Goal: Information Seeking & Learning: Learn about a topic

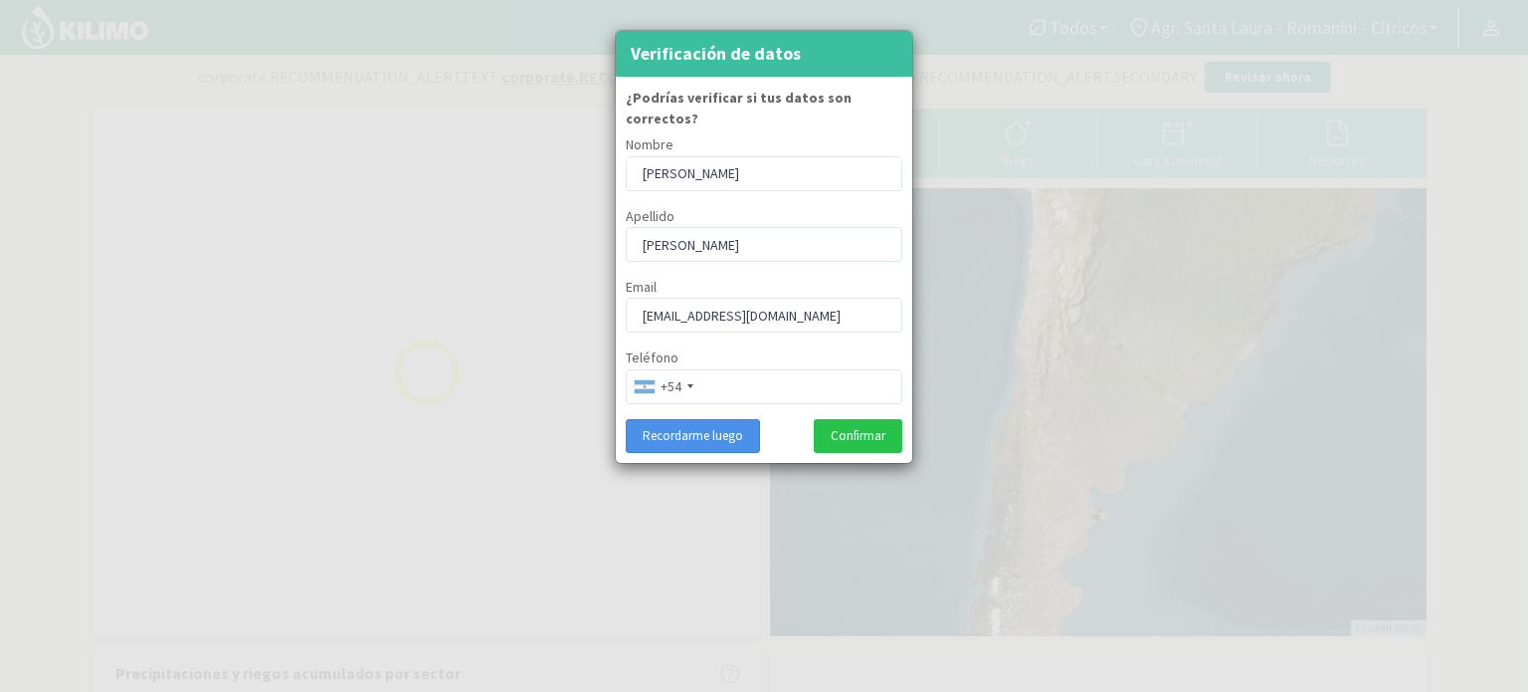
click at [709, 420] on button "Recordarme luego" at bounding box center [693, 436] width 134 height 34
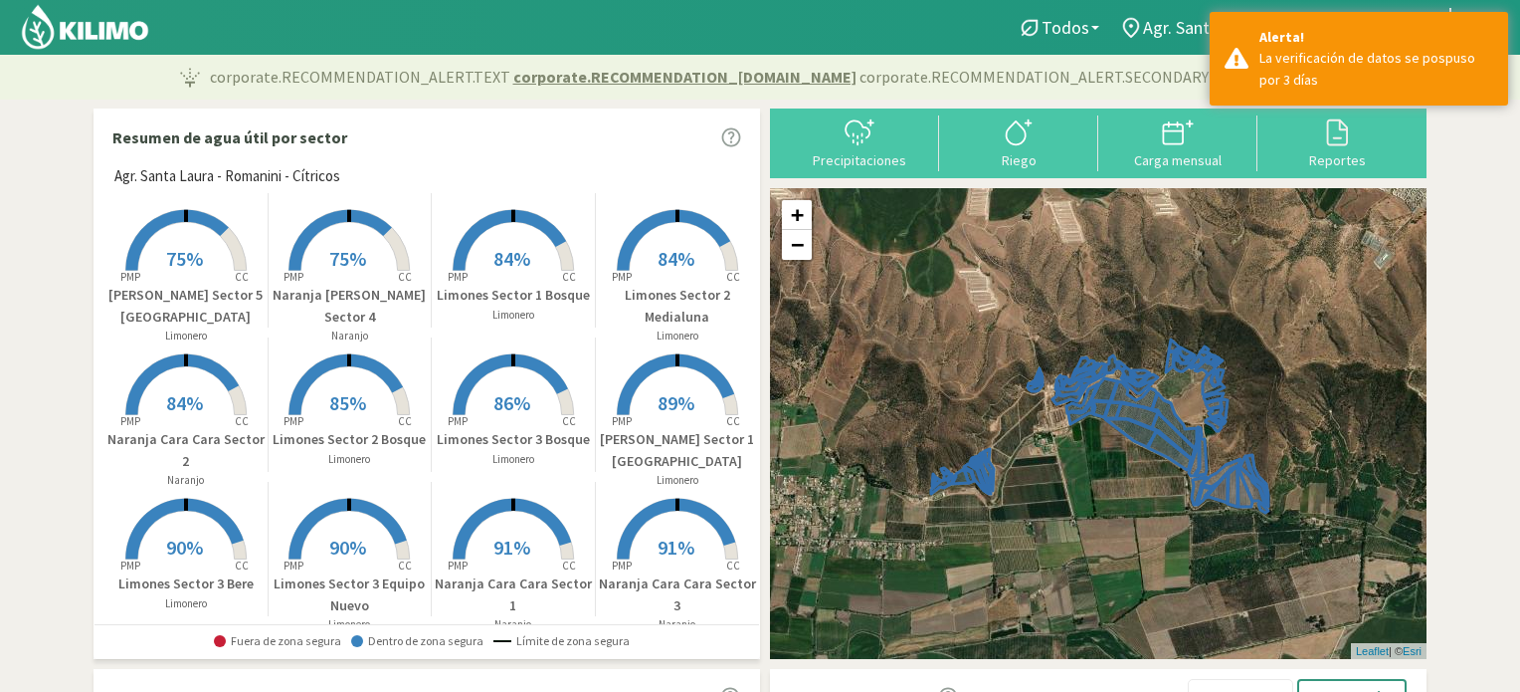
click at [191, 253] on span "75%" at bounding box center [184, 258] width 37 height 25
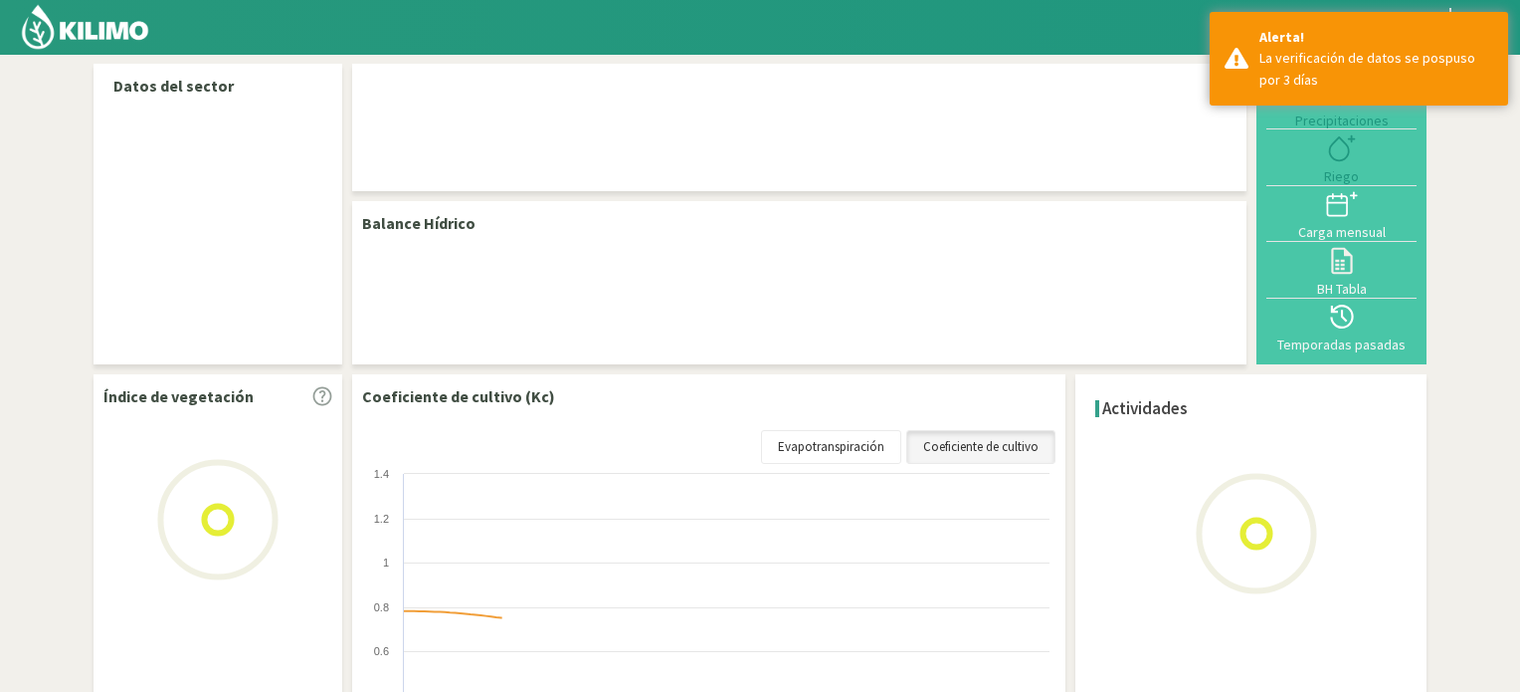
select select "20: Object"
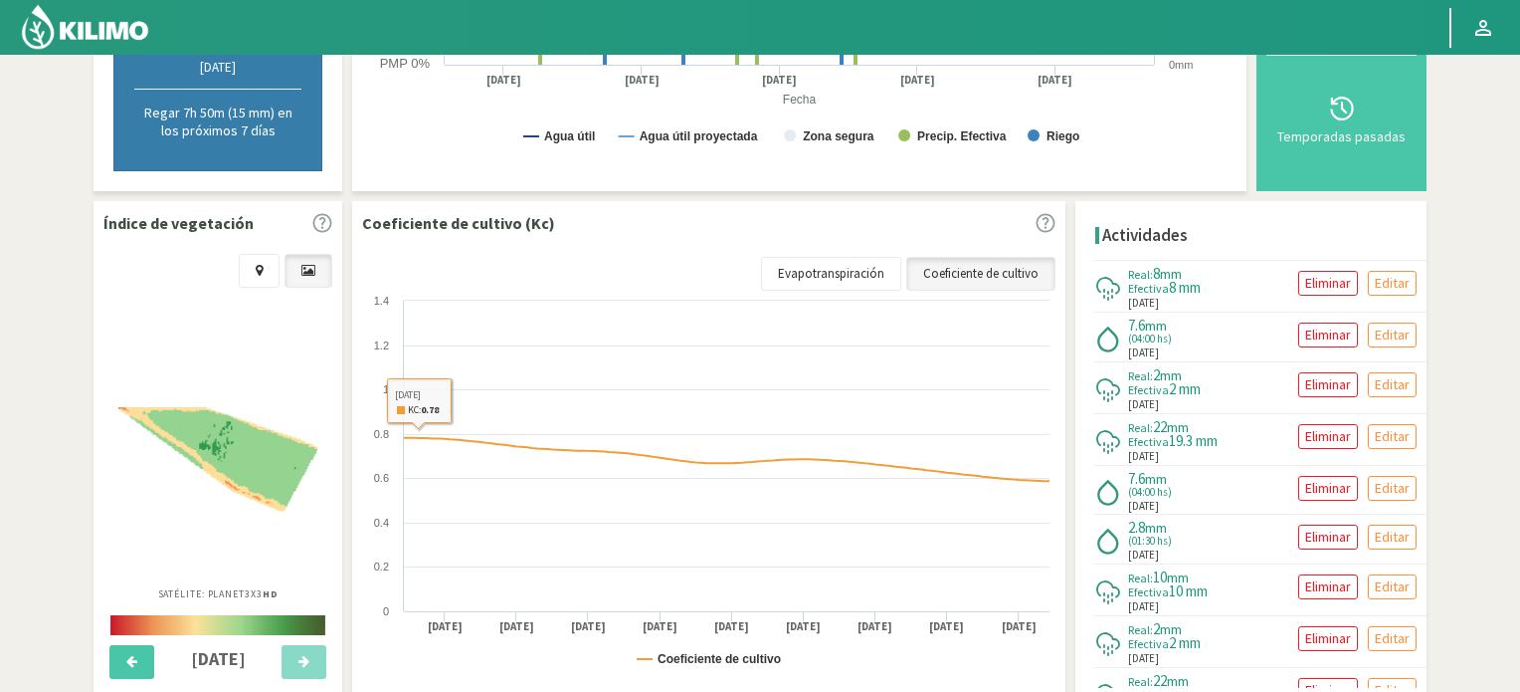
scroll to position [525, 0]
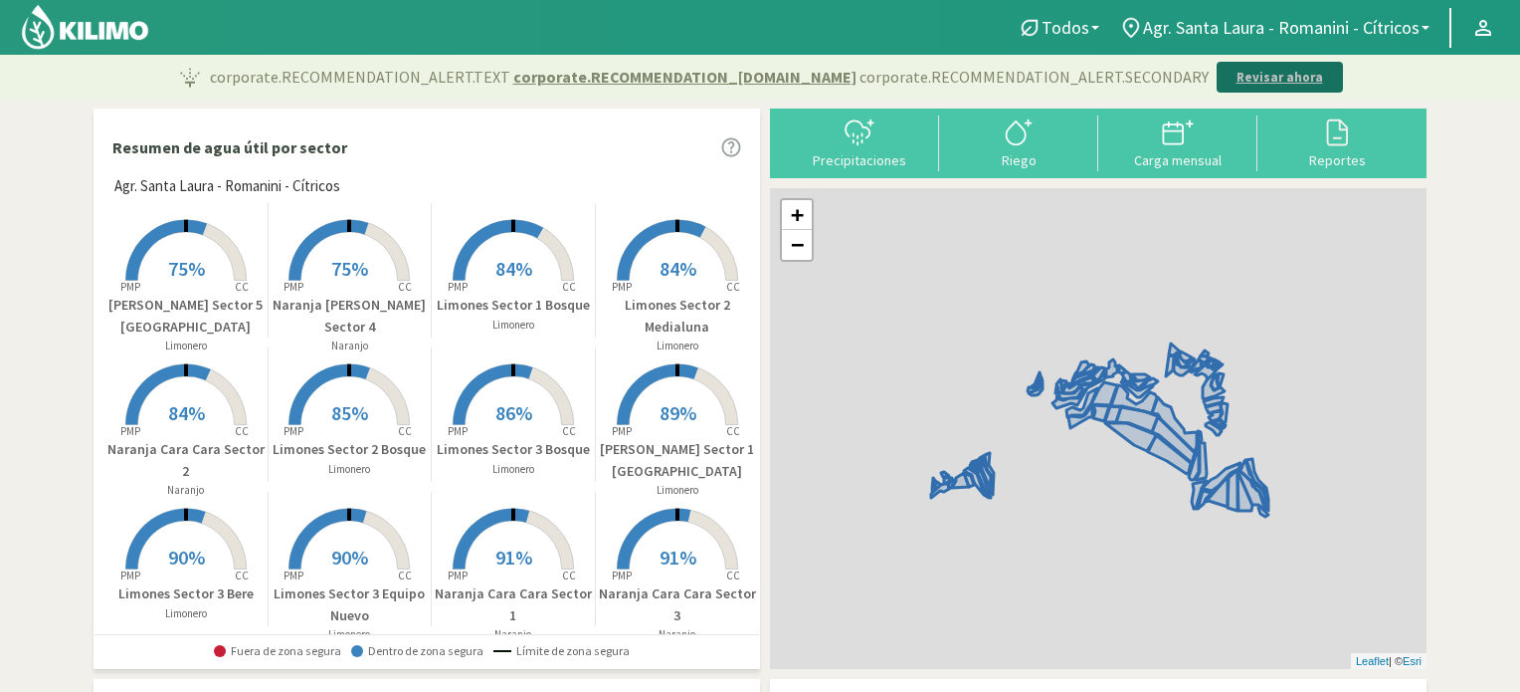
click at [1242, 78] on p "Revisar ahora" at bounding box center [1280, 78] width 87 height 20
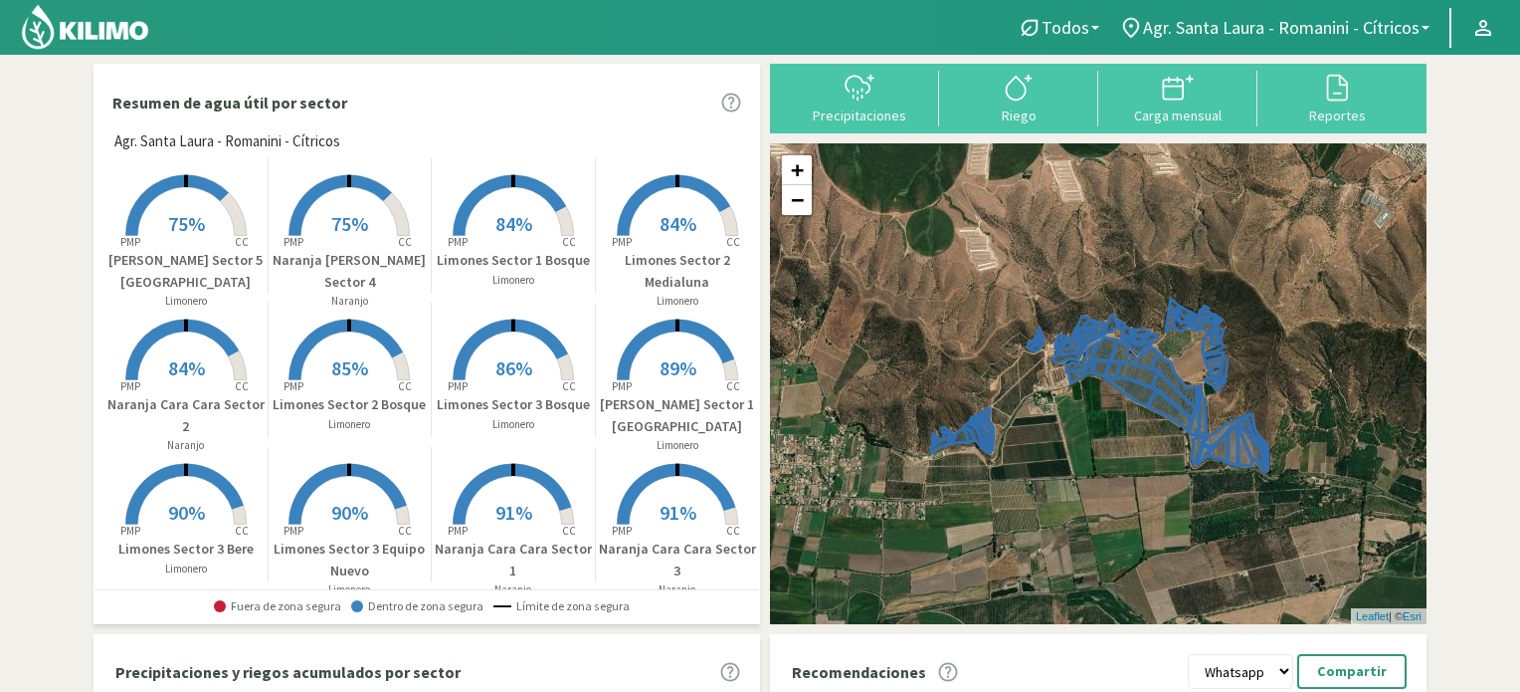
click at [350, 208] on rect at bounding box center [349, 237] width 159 height 159
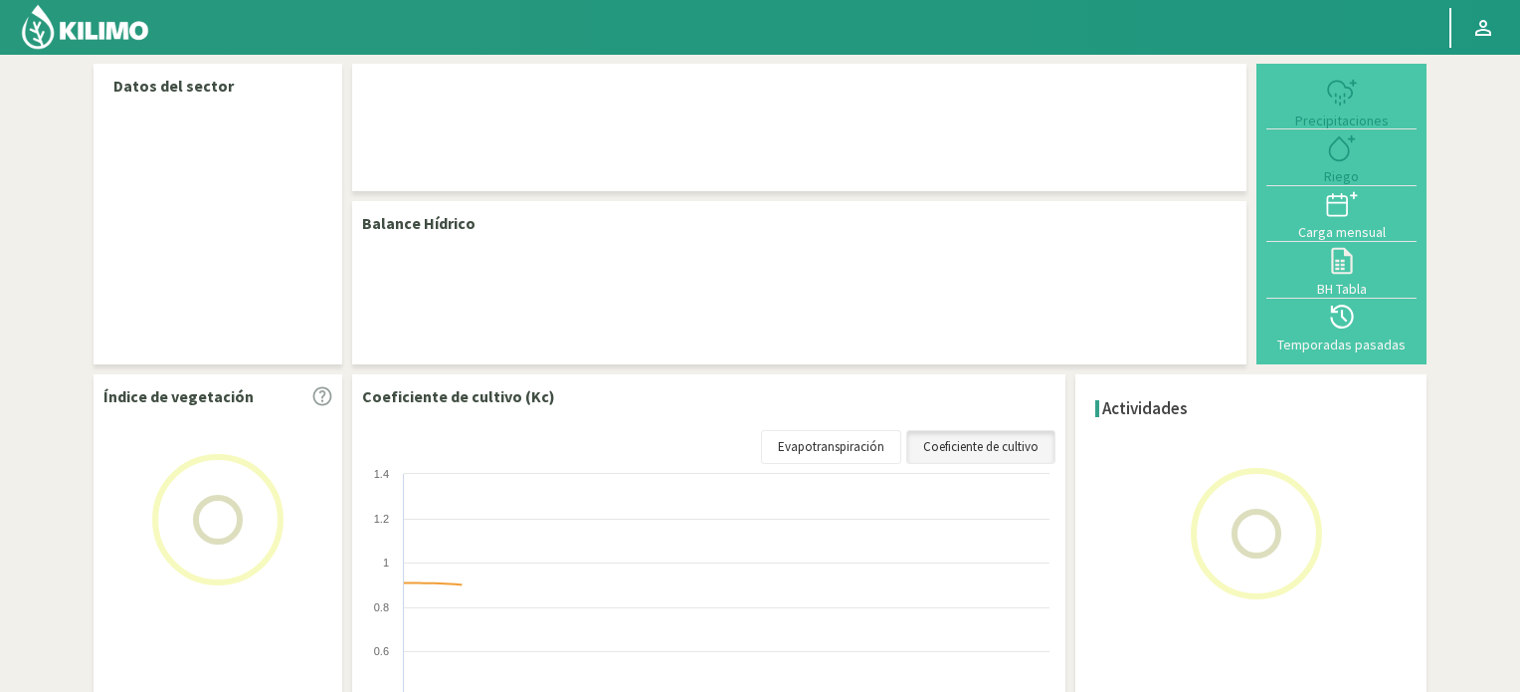
select select "25: Object"
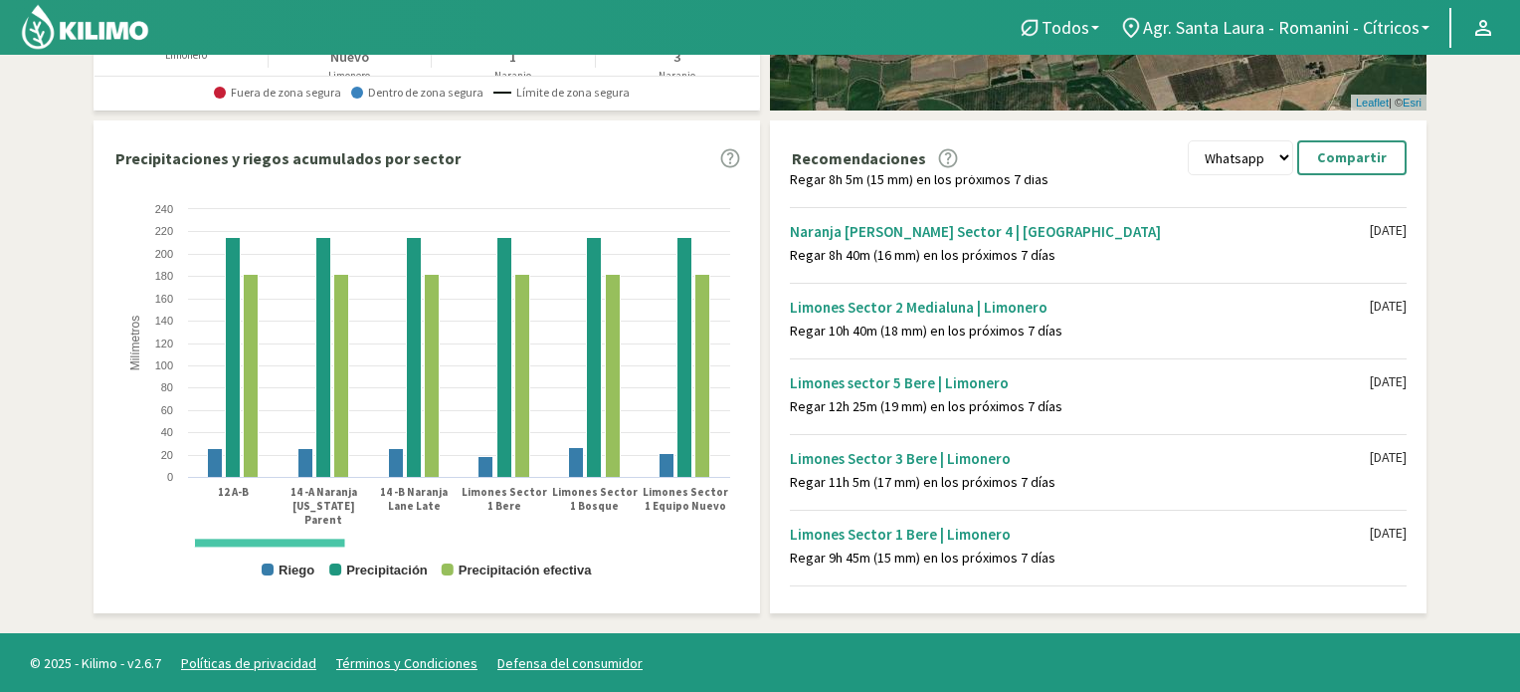
scroll to position [1294, 0]
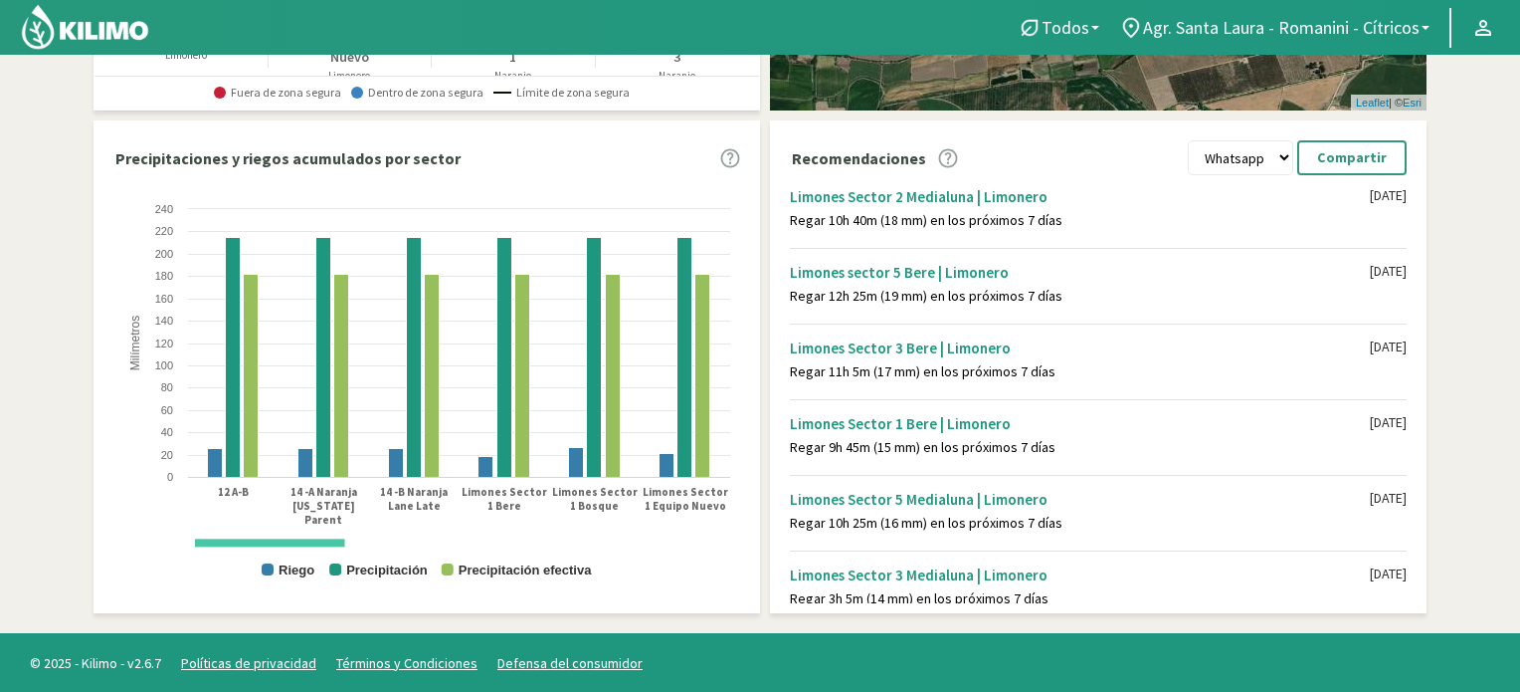
drag, startPoint x: 1429, startPoint y: 425, endPoint x: 1431, endPoint y: 449, distance: 24.0
click at [1437, 469] on section "Resumen de agua útil por sector Agr. Santa [PERSON_NAME] - [PERSON_NAME] - Cítr…" at bounding box center [760, 87] width 1520 height 1092
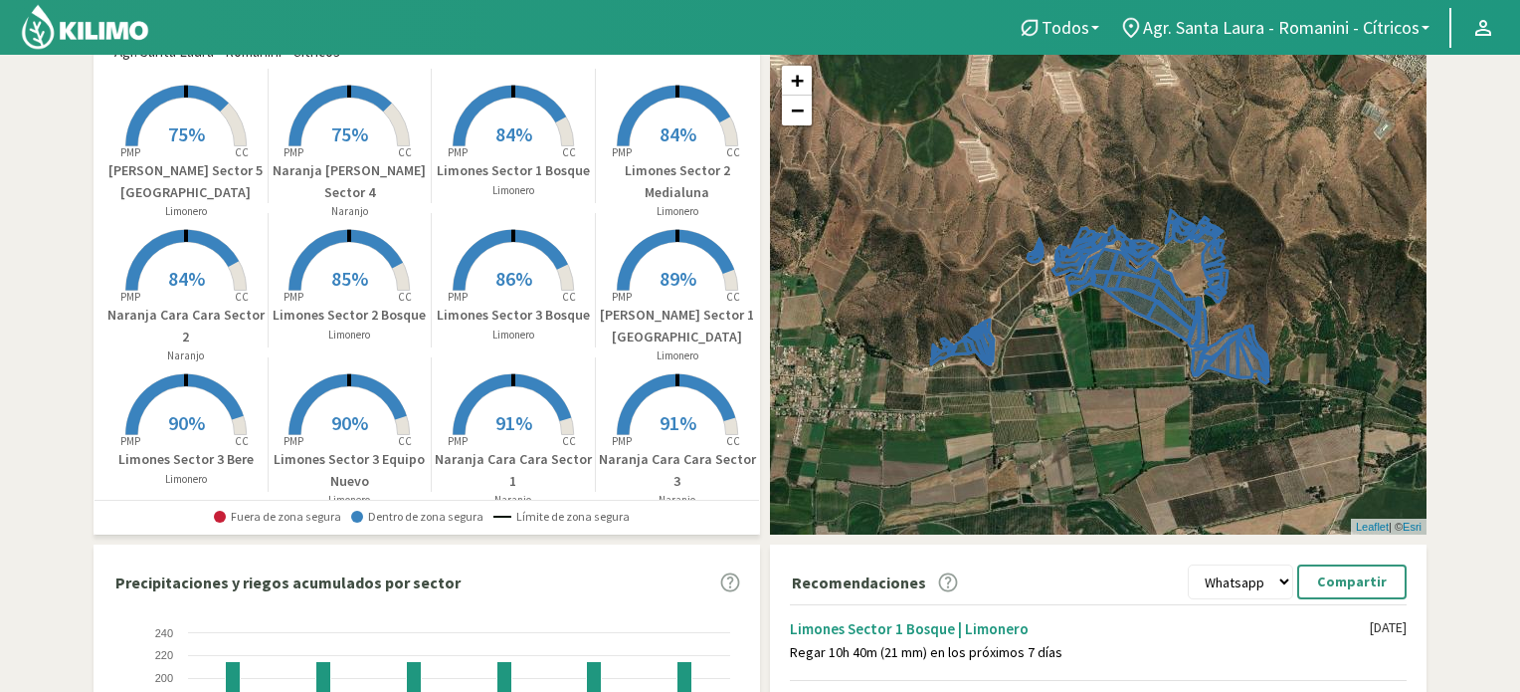
scroll to position [0, 0]
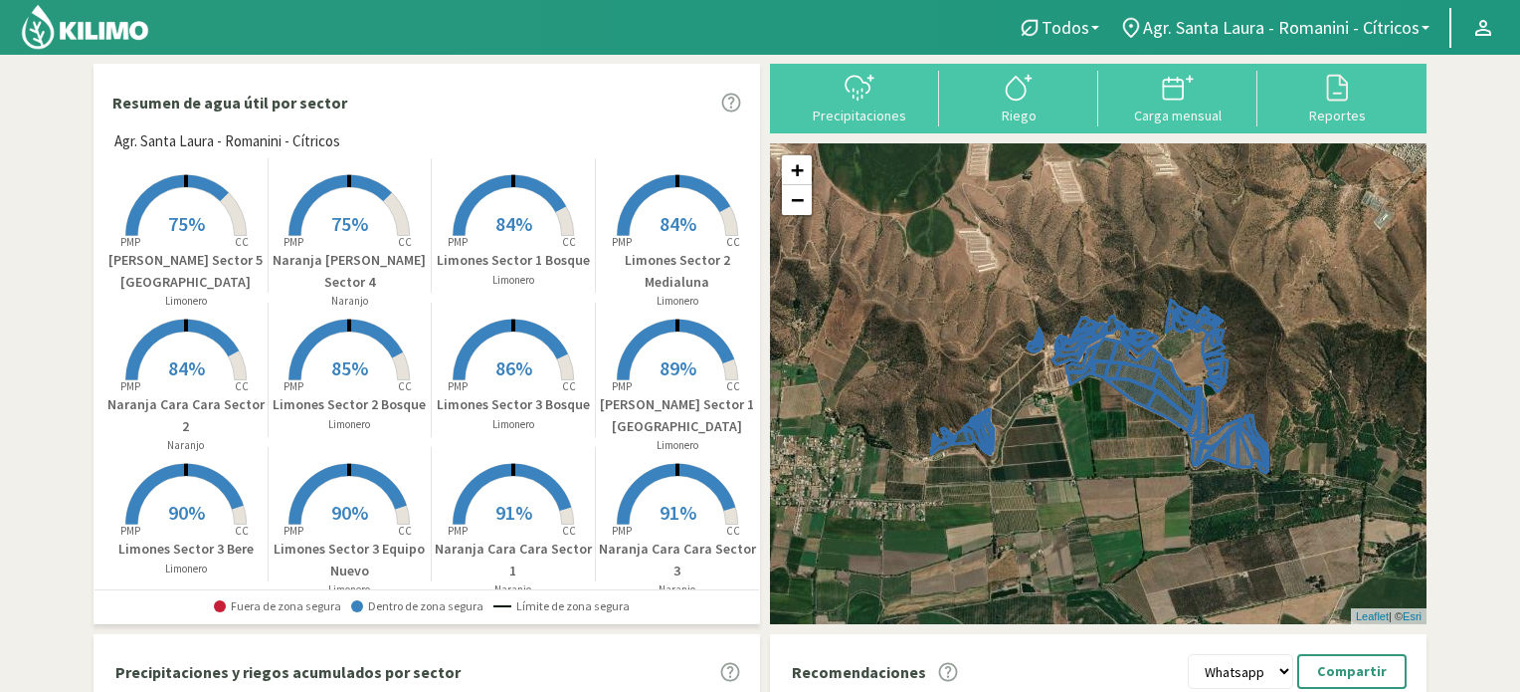
click at [660, 214] on span "84%" at bounding box center [678, 223] width 37 height 25
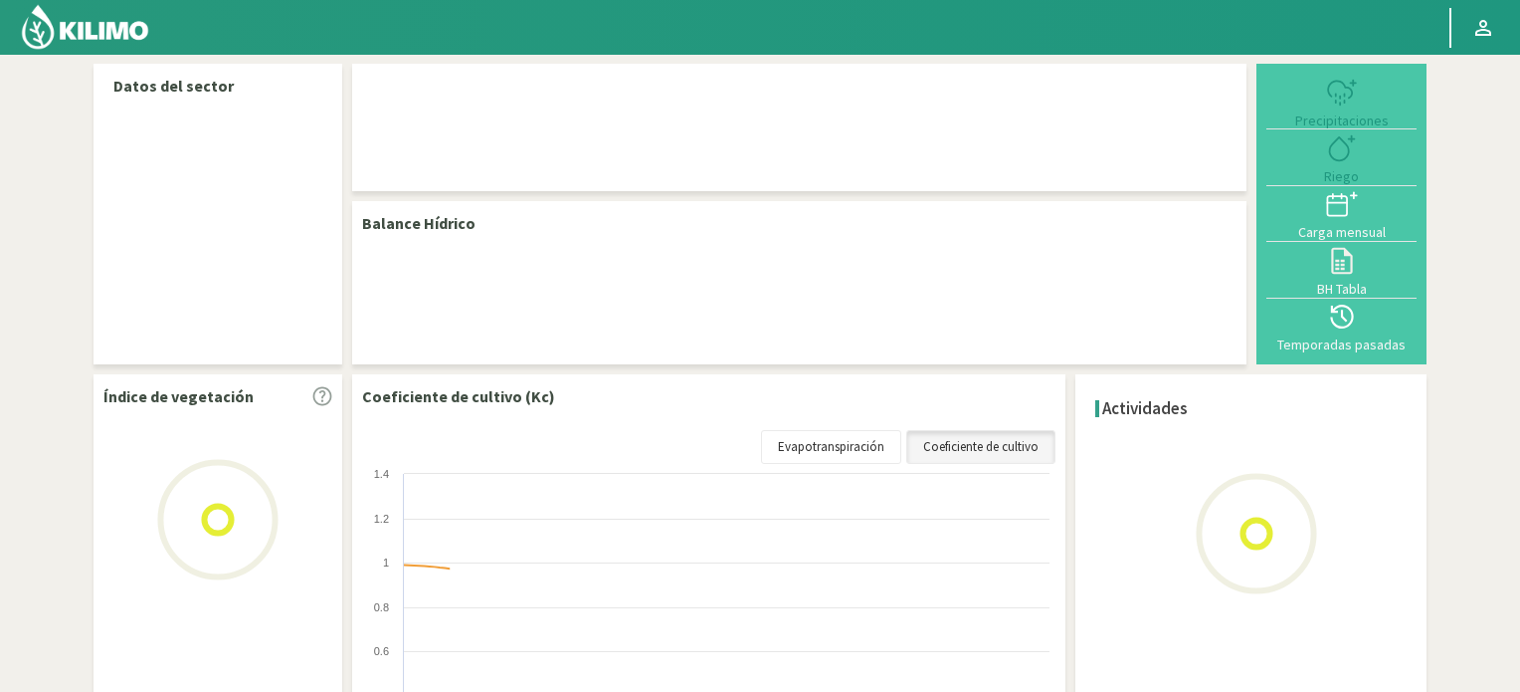
select select "10: Object"
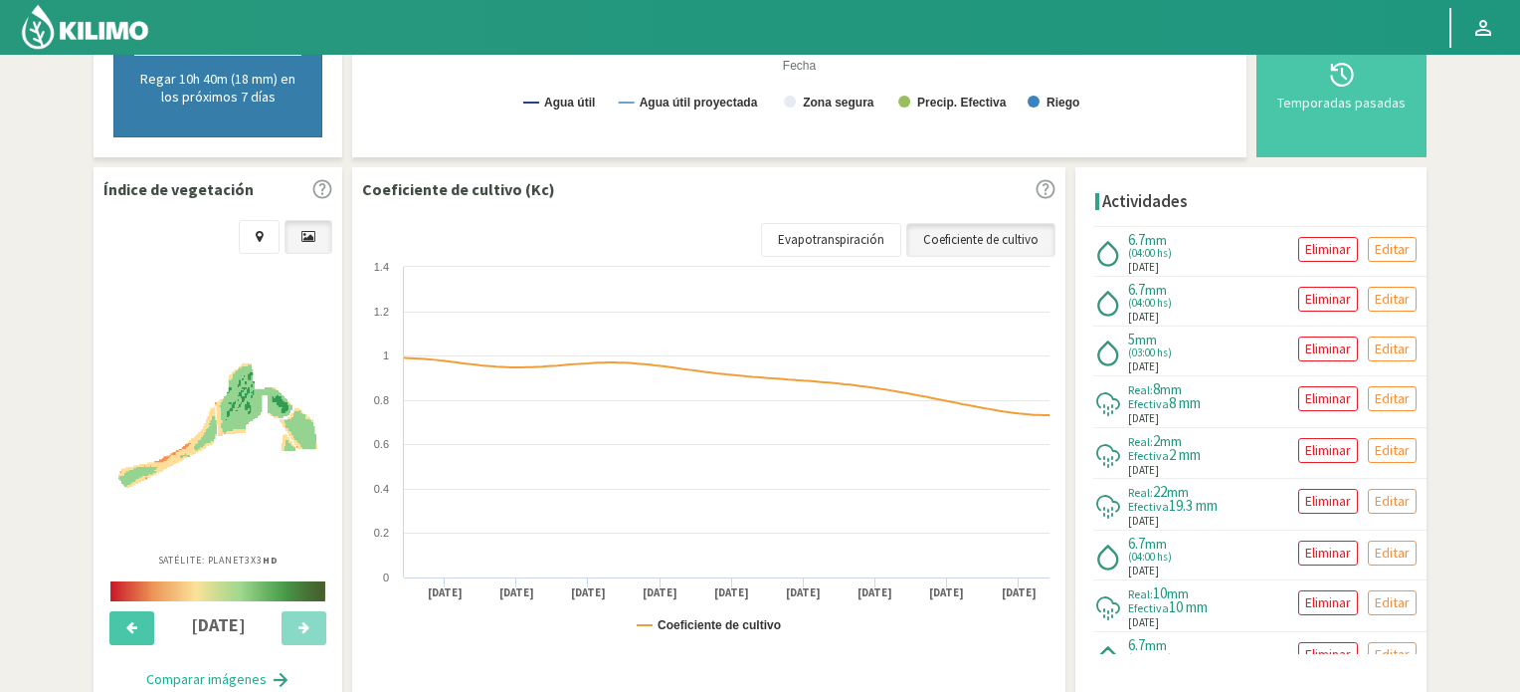
scroll to position [556, 0]
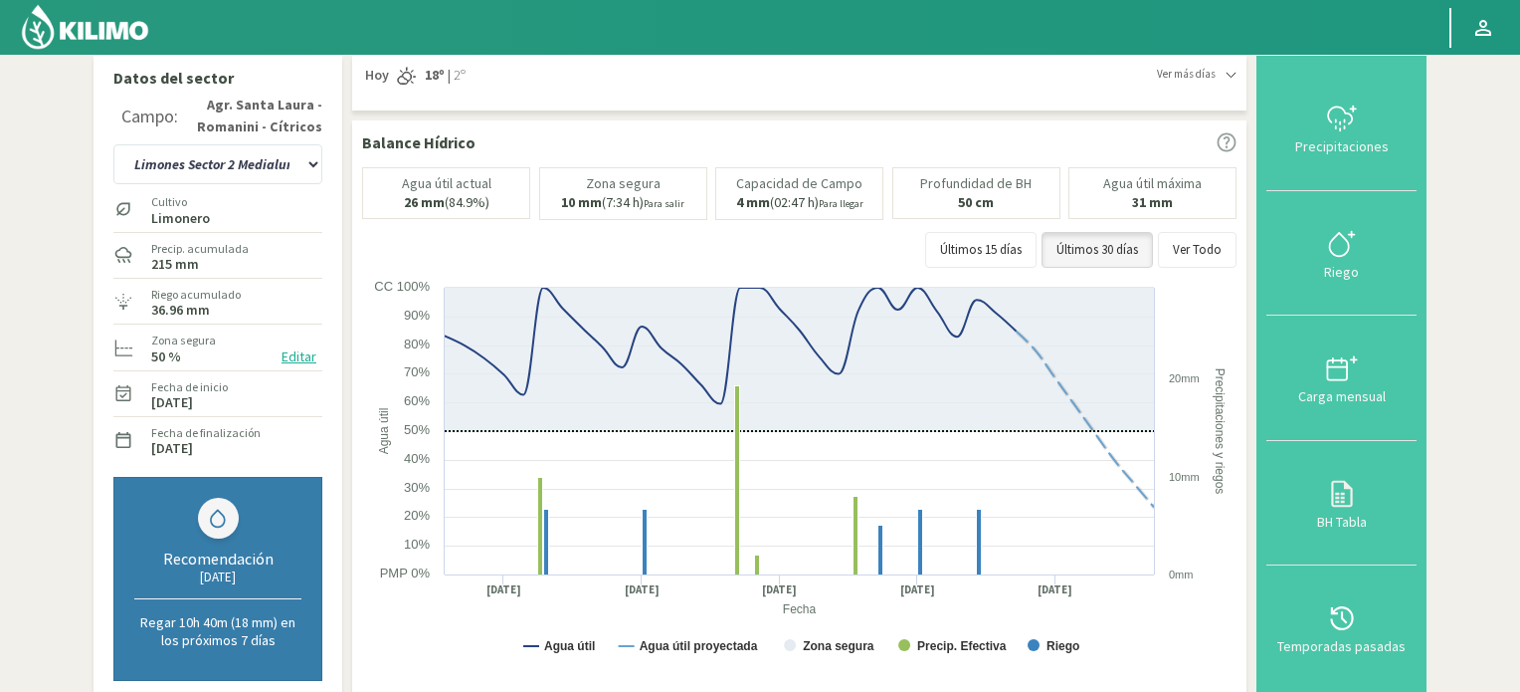
scroll to position [0, 0]
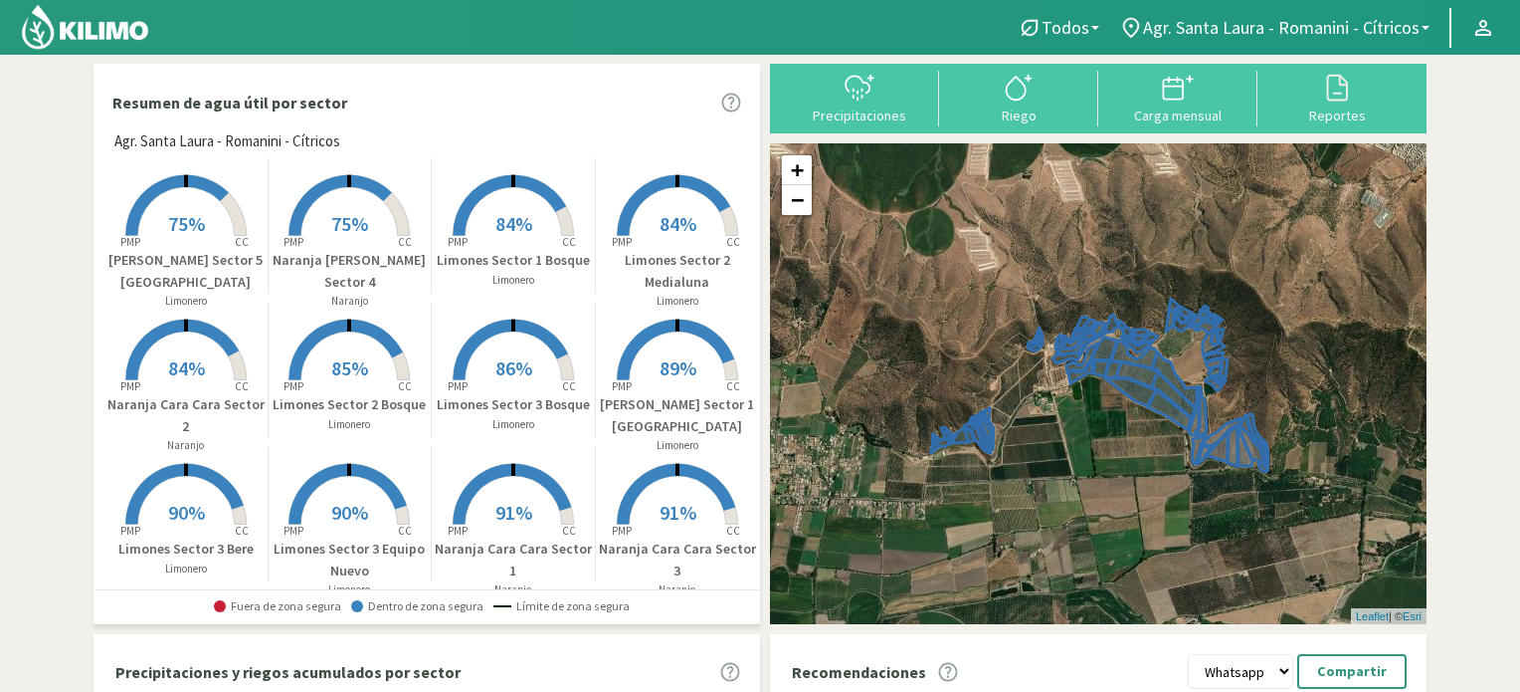
click at [191, 347] on rect at bounding box center [185, 382] width 159 height 159
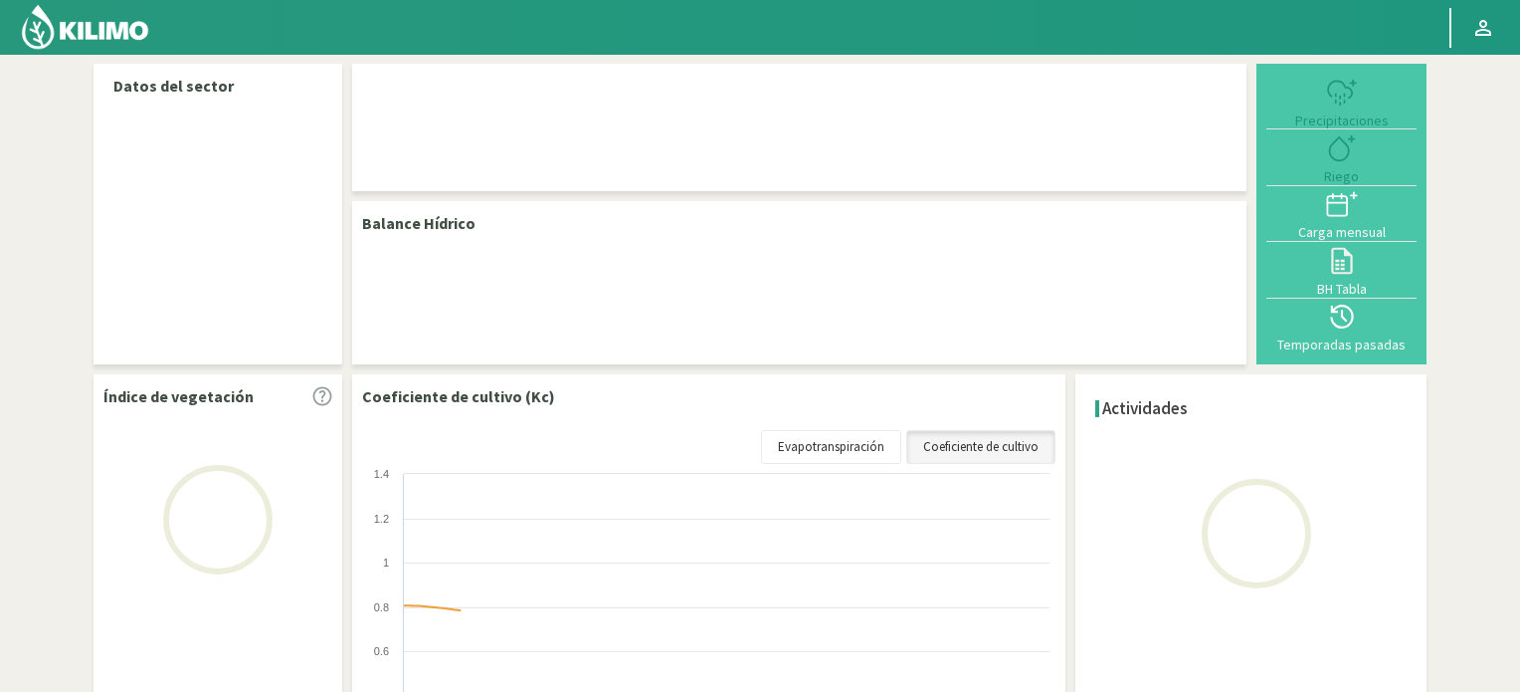
select select "23: Object"
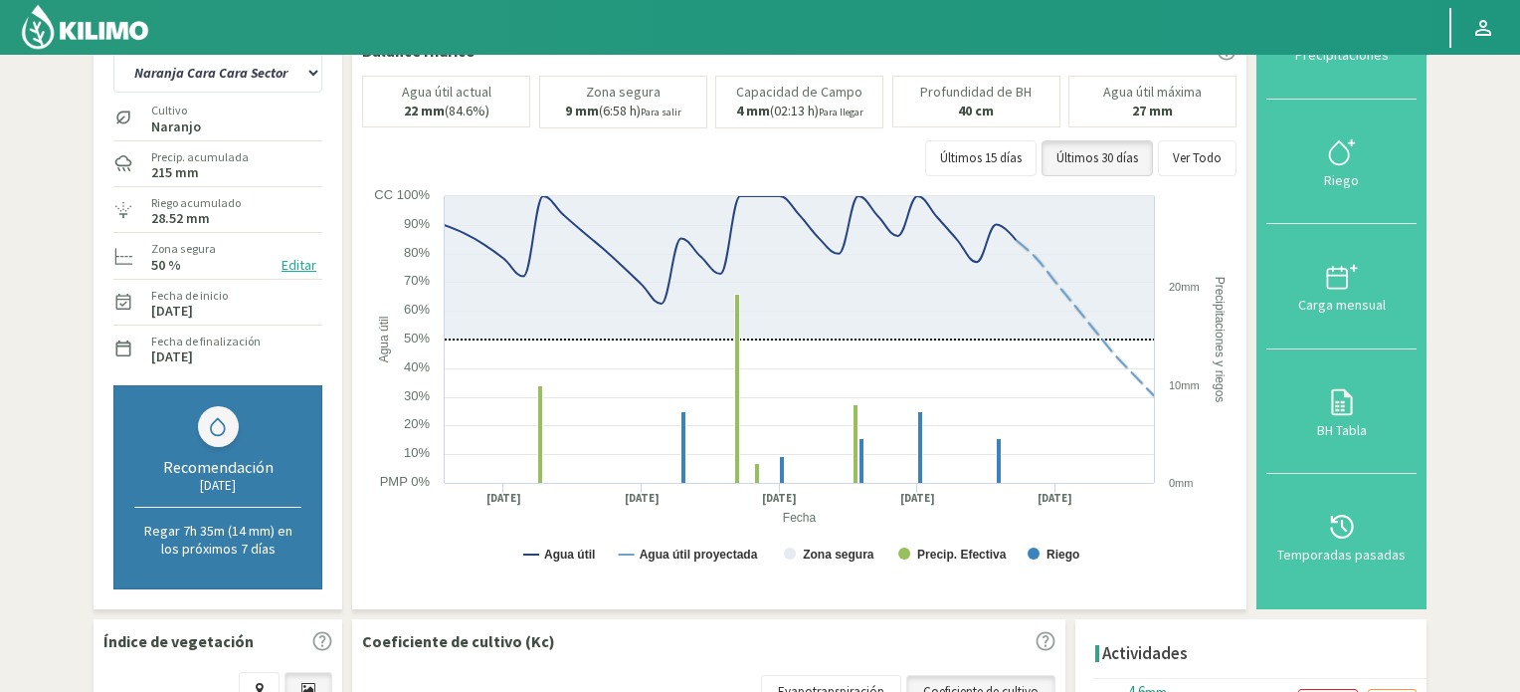
scroll to position [63, 0]
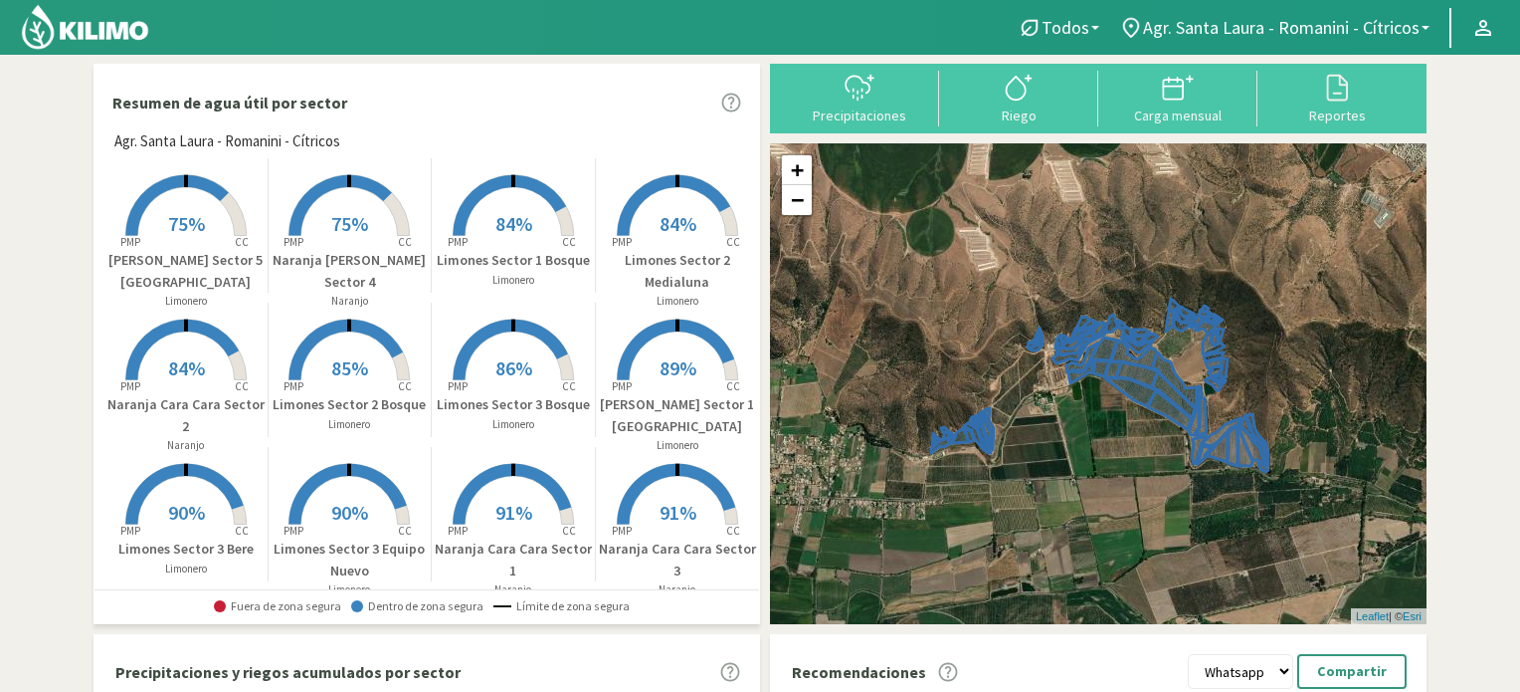
click at [350, 345] on rect at bounding box center [349, 382] width 159 height 159
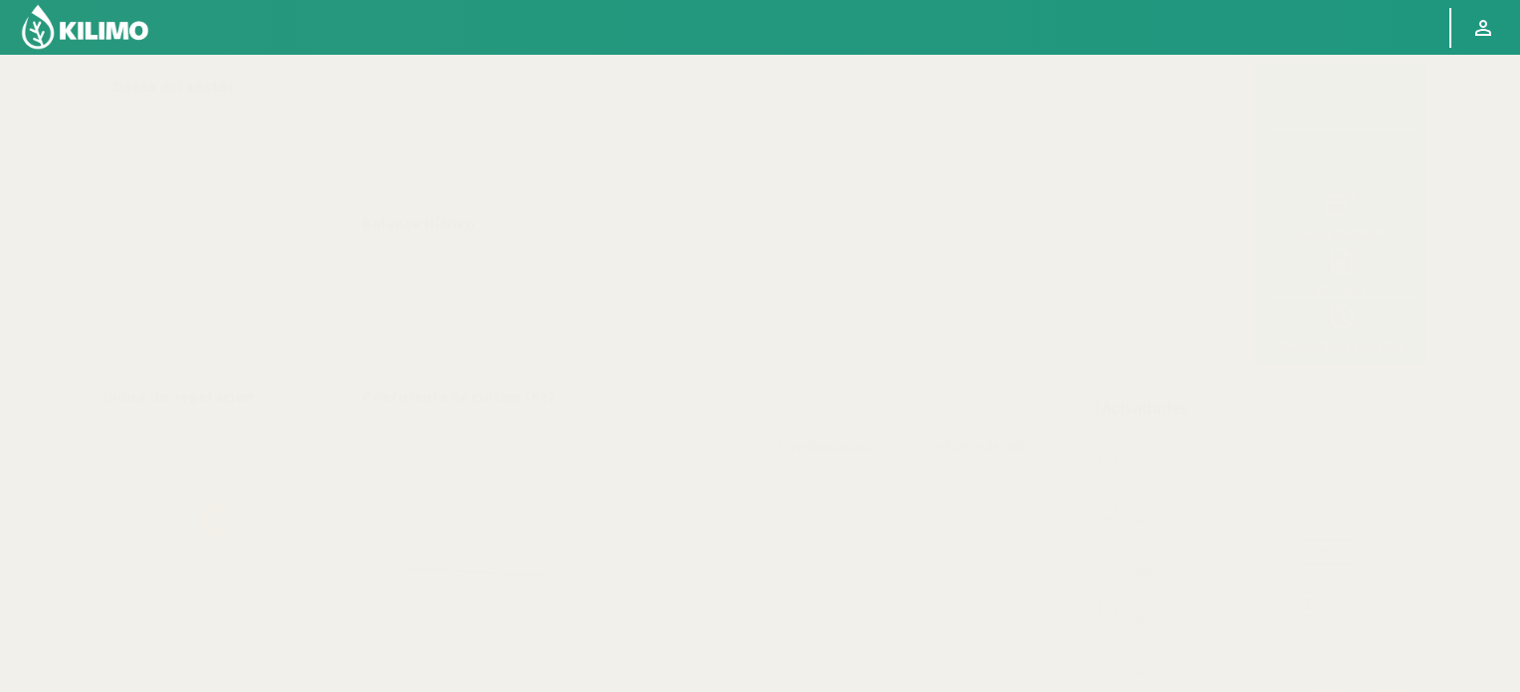
select select "8: Object"
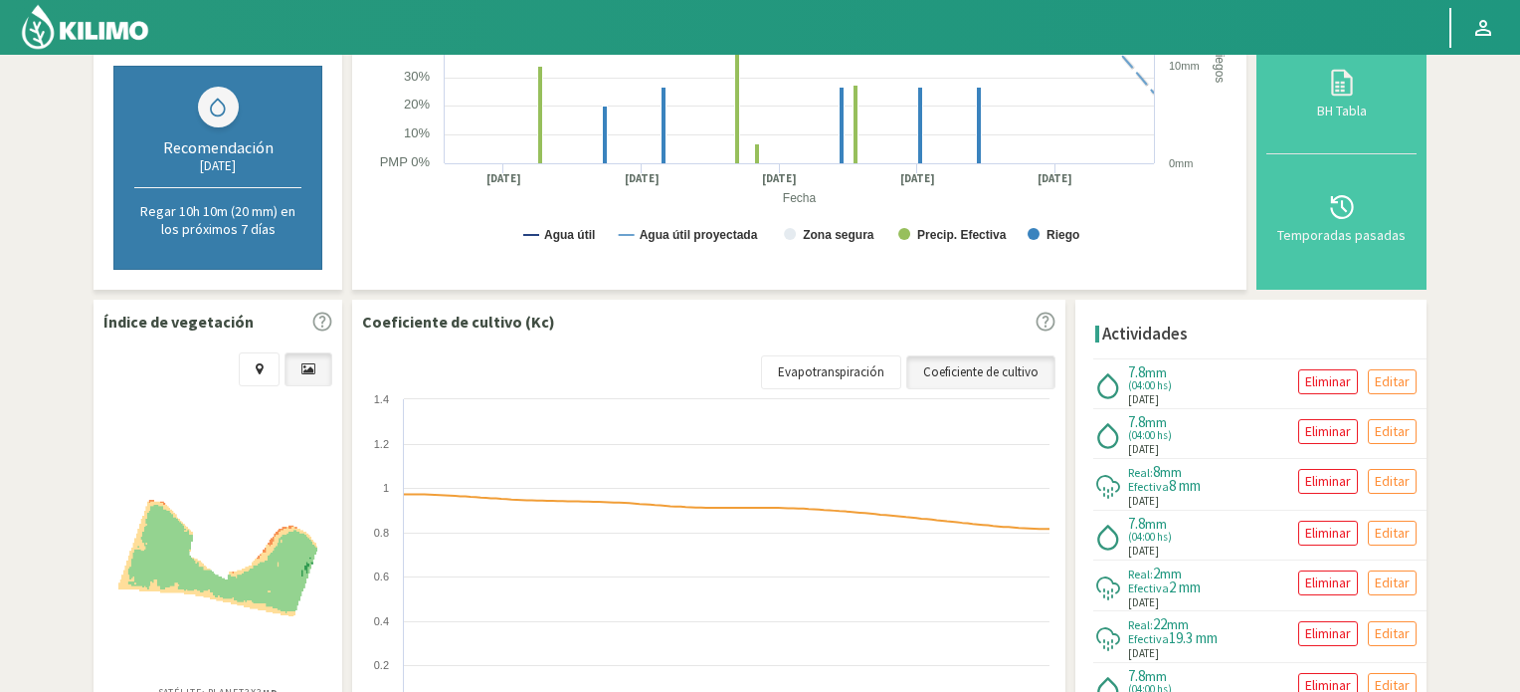
scroll to position [430, 0]
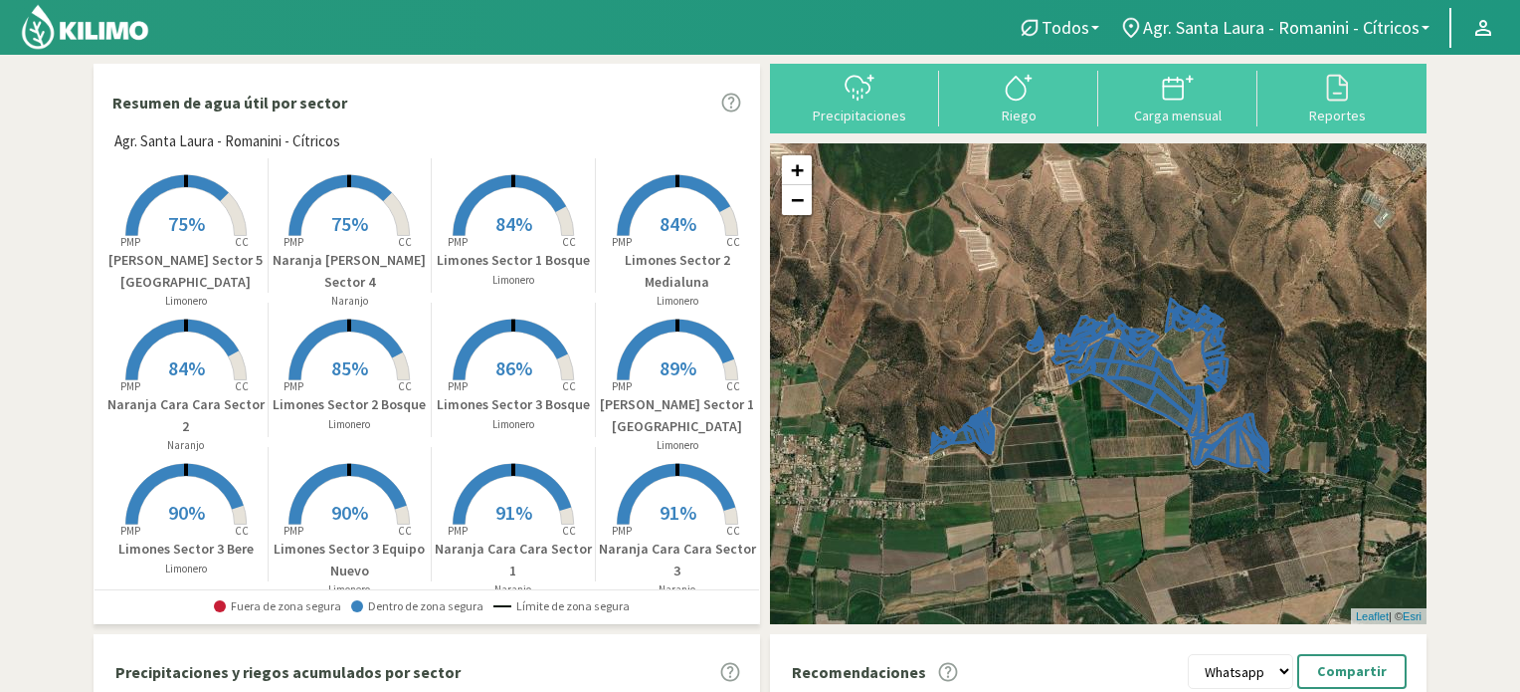
click at [516, 337] on rect at bounding box center [513, 382] width 159 height 159
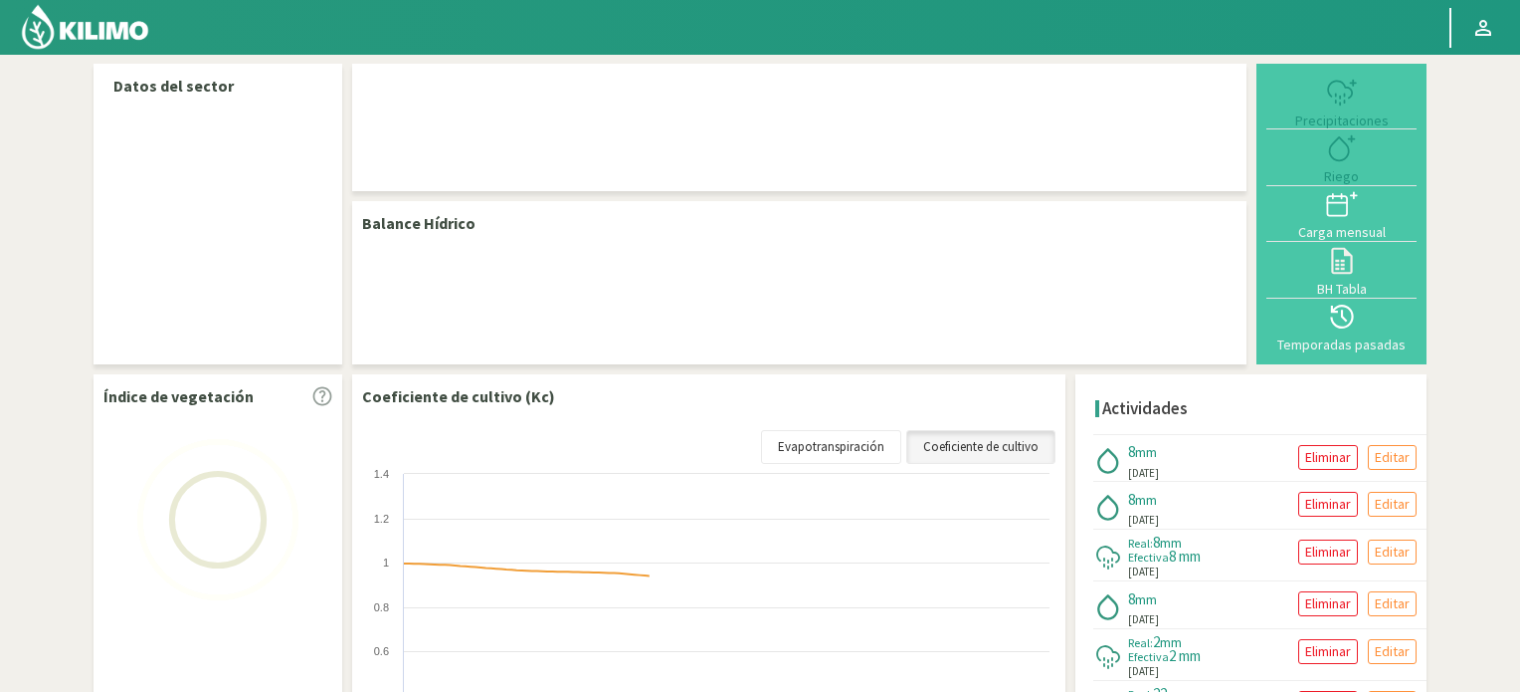
select select "12: Object"
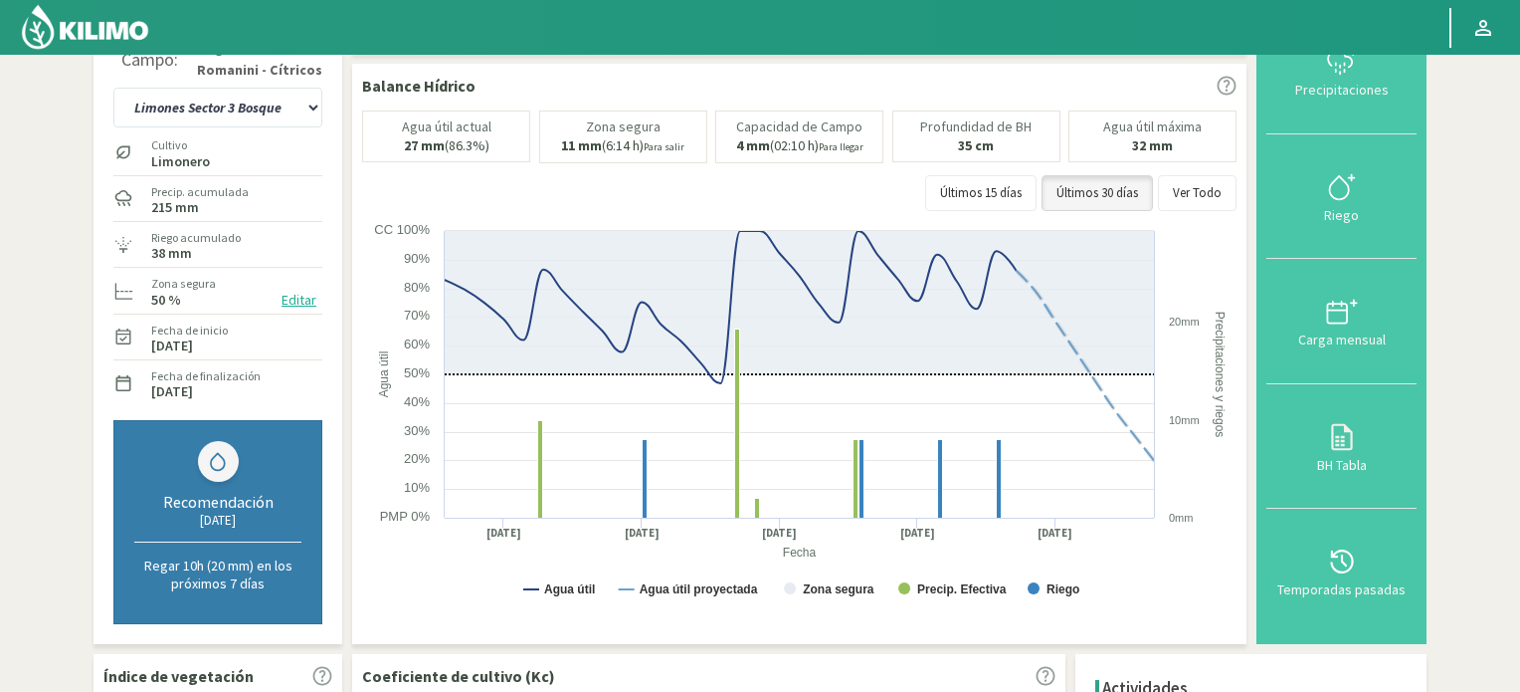
scroll to position [64, 0]
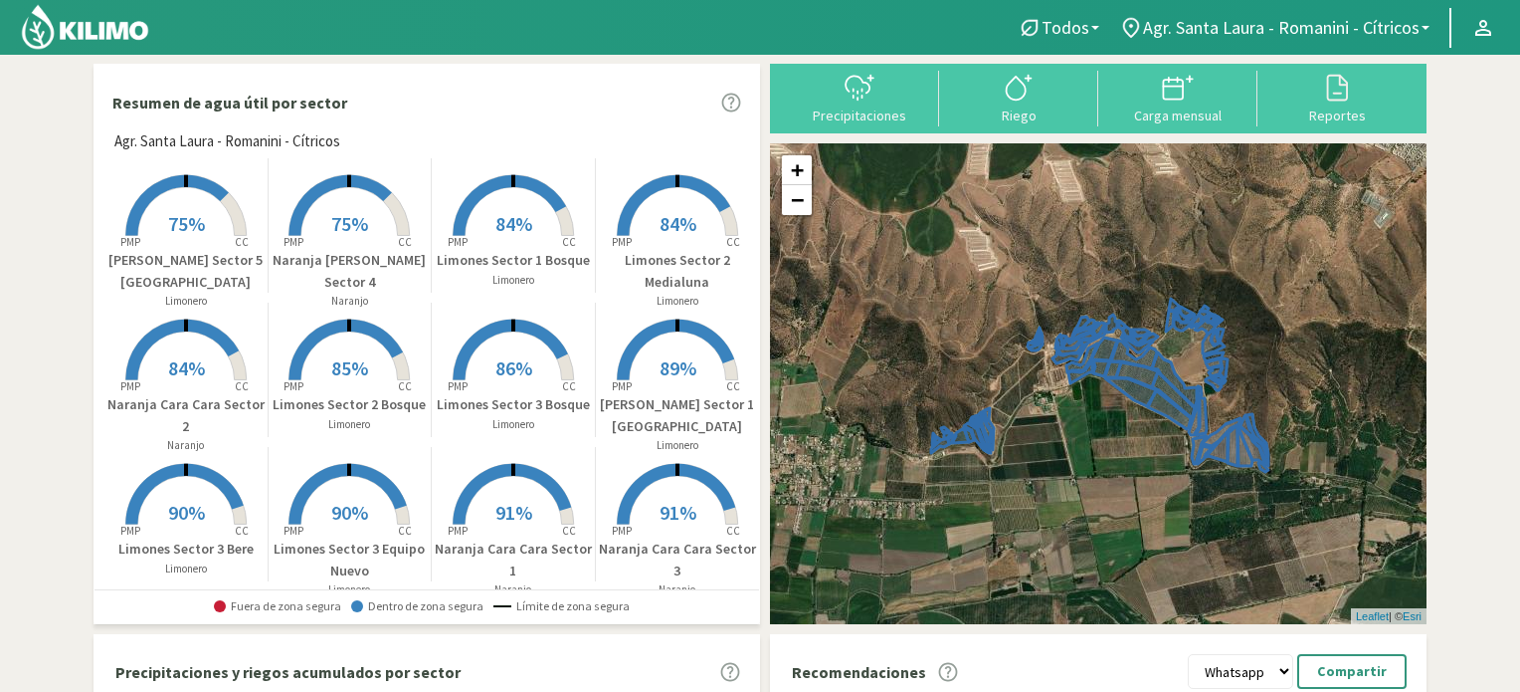
click at [665, 362] on span "89%" at bounding box center [678, 367] width 37 height 25
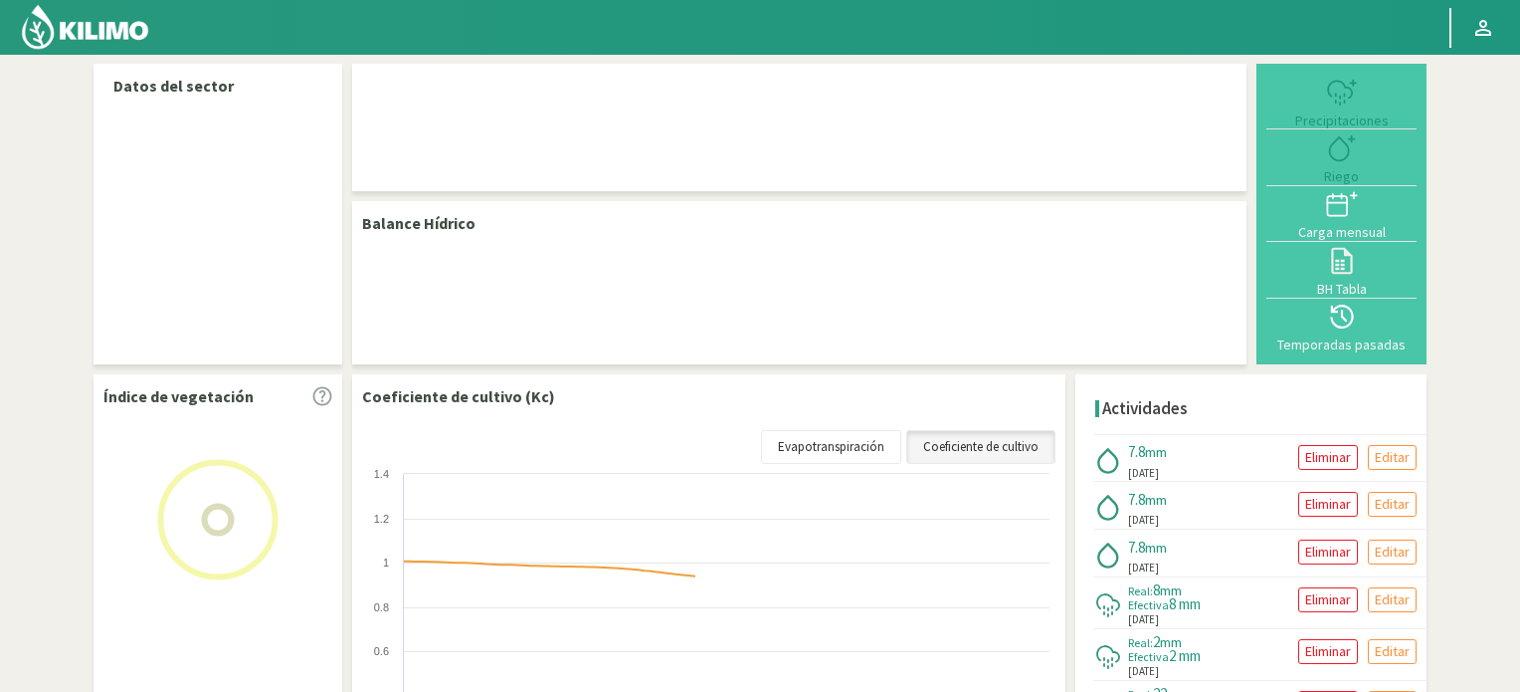
select select "5: Object"
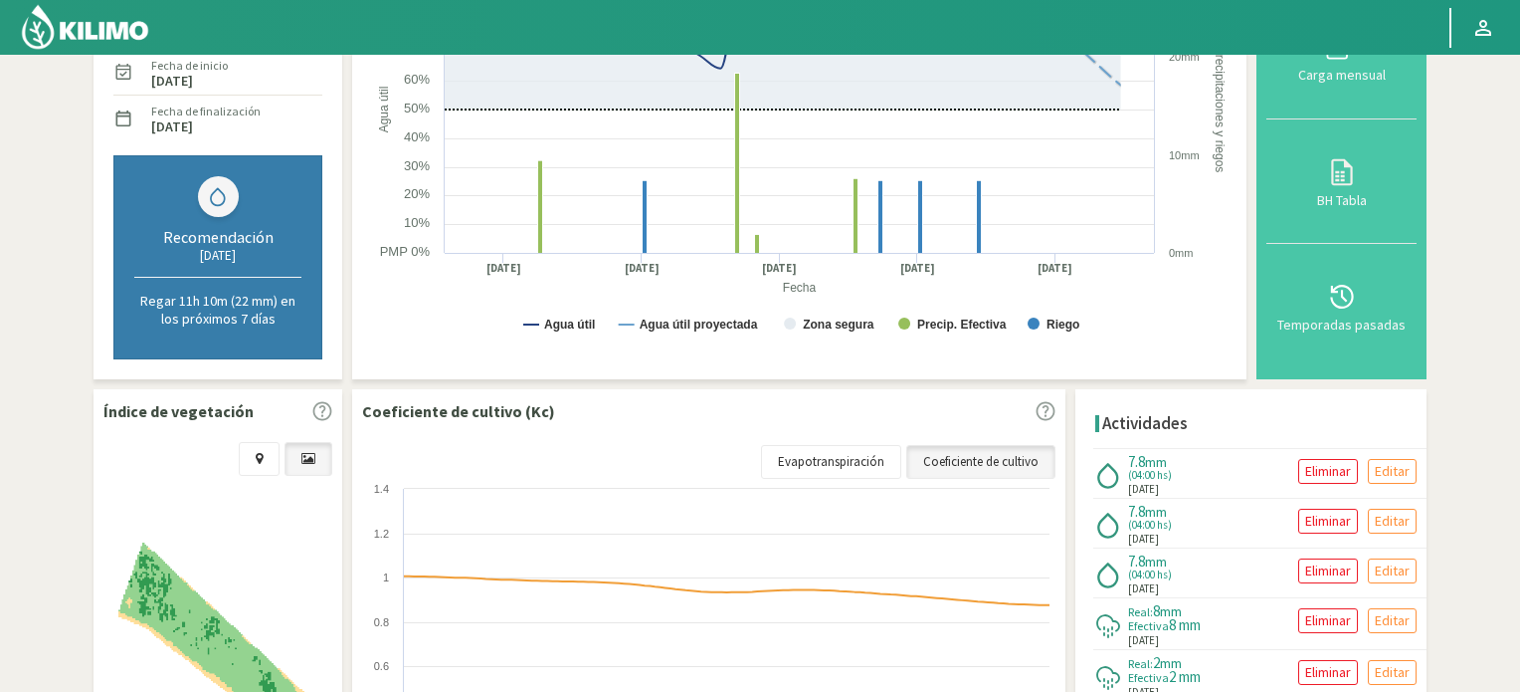
scroll to position [319, 0]
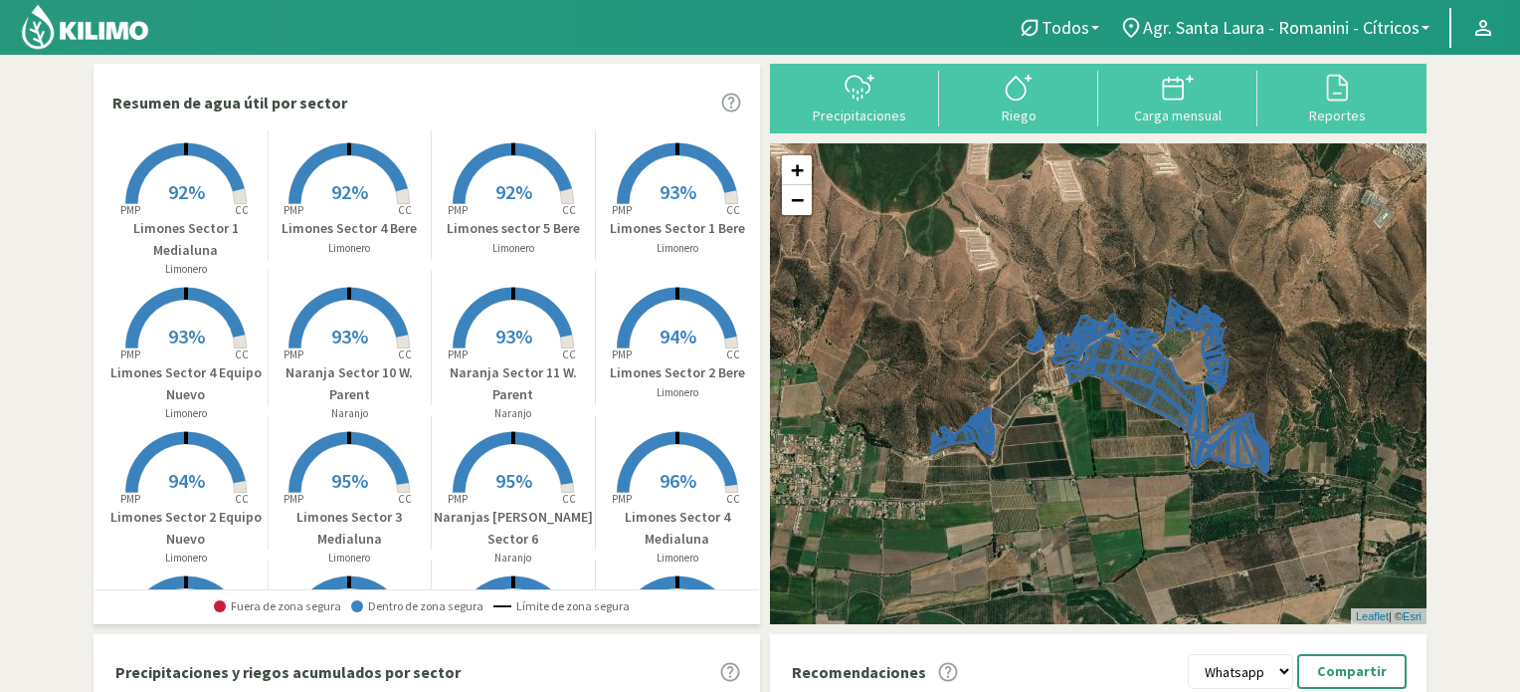
scroll to position [467, 0]
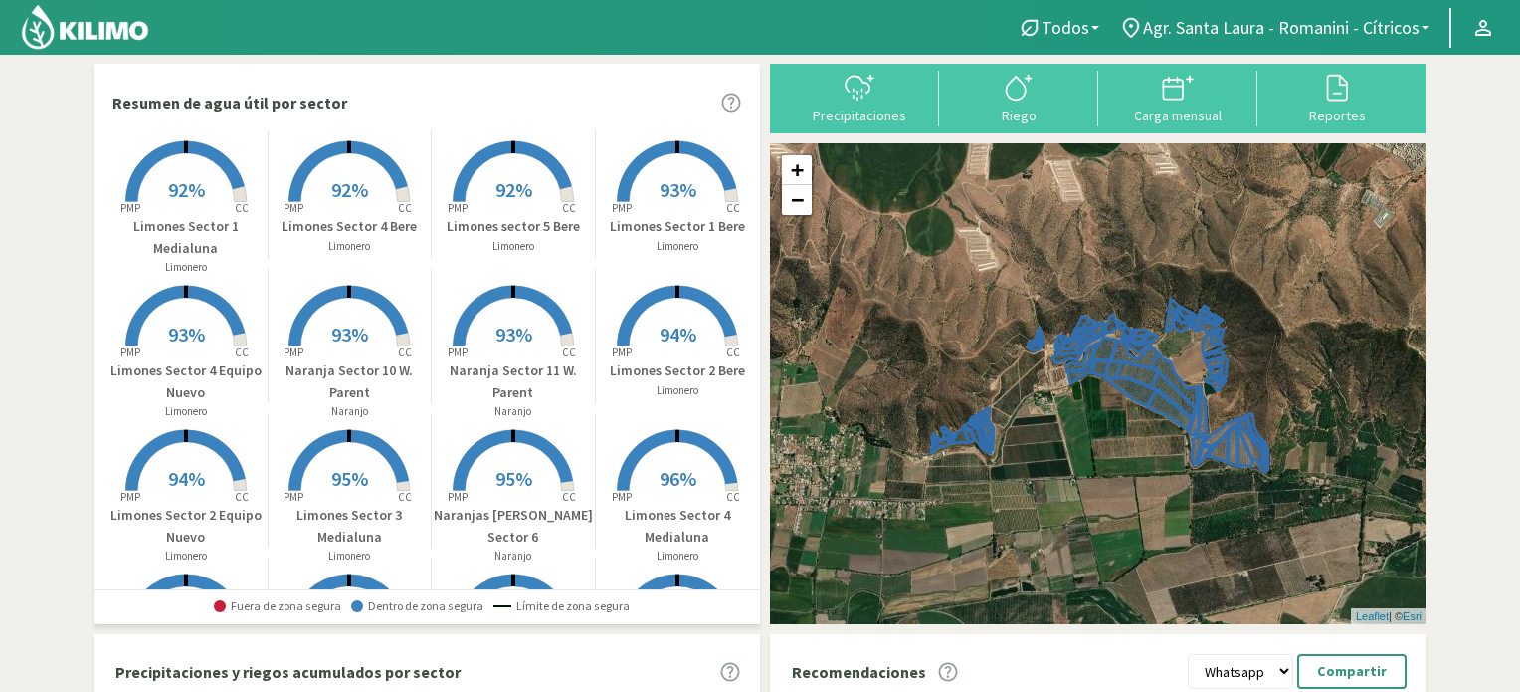
click at [504, 329] on span "93%" at bounding box center [514, 333] width 37 height 25
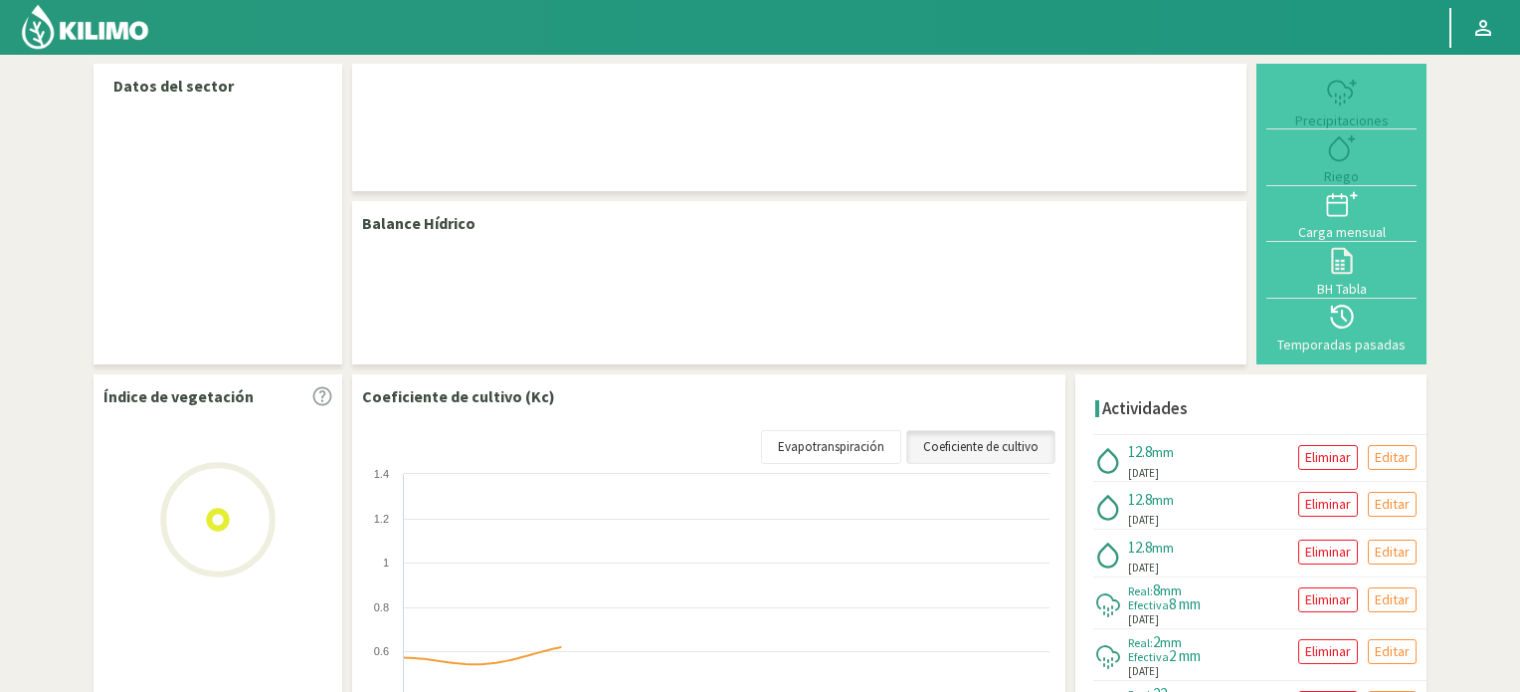
select select "27: Object"
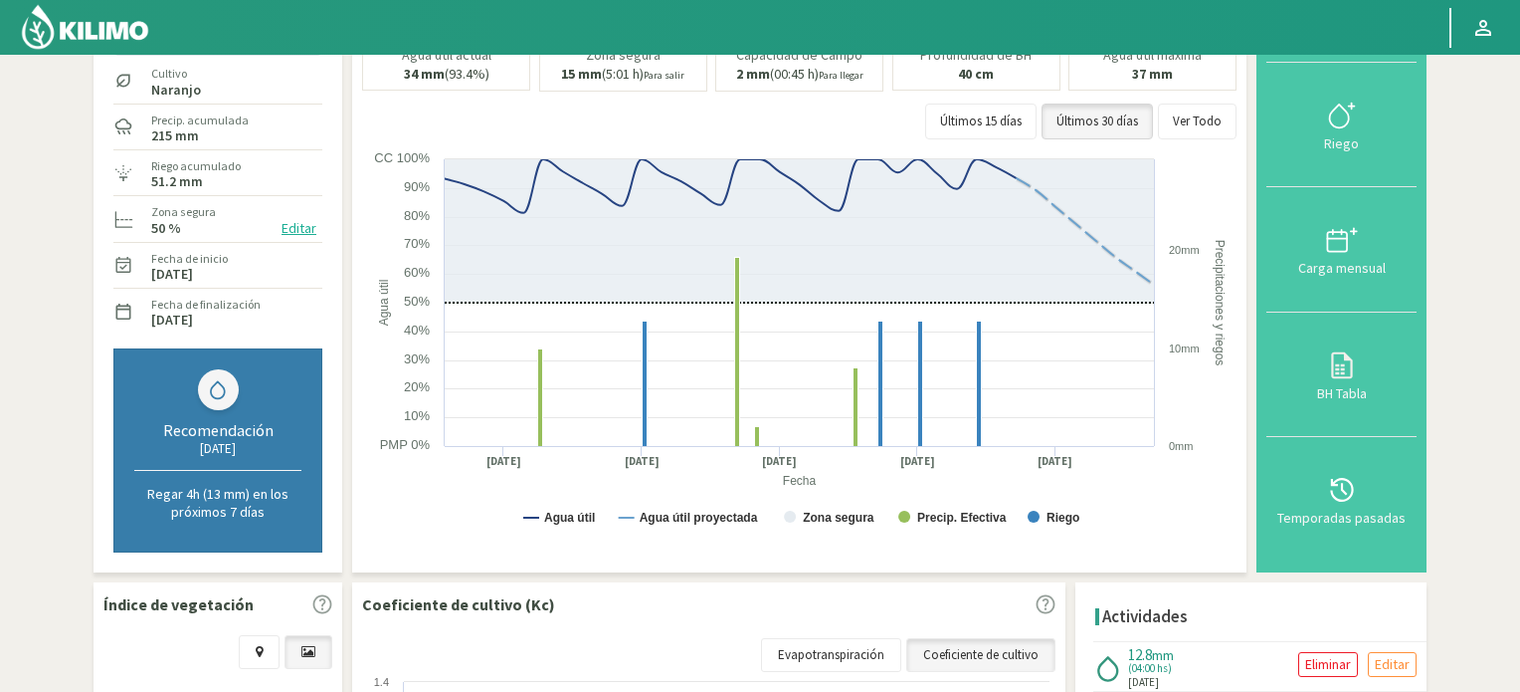
scroll to position [133, 0]
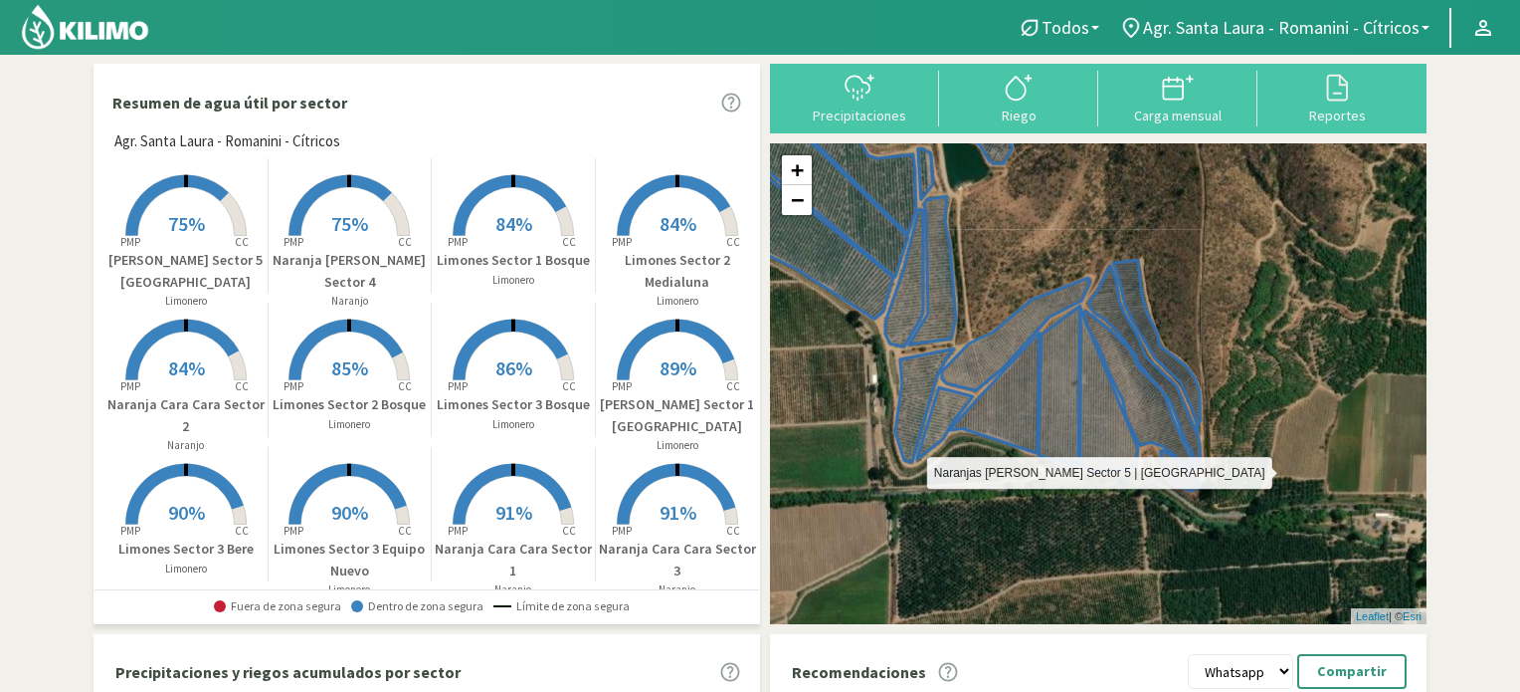
drag, startPoint x: 1344, startPoint y: 397, endPoint x: 1091, endPoint y: 315, distance: 266.5
click at [1091, 315] on icon at bounding box center [1143, 400] width 116 height 180
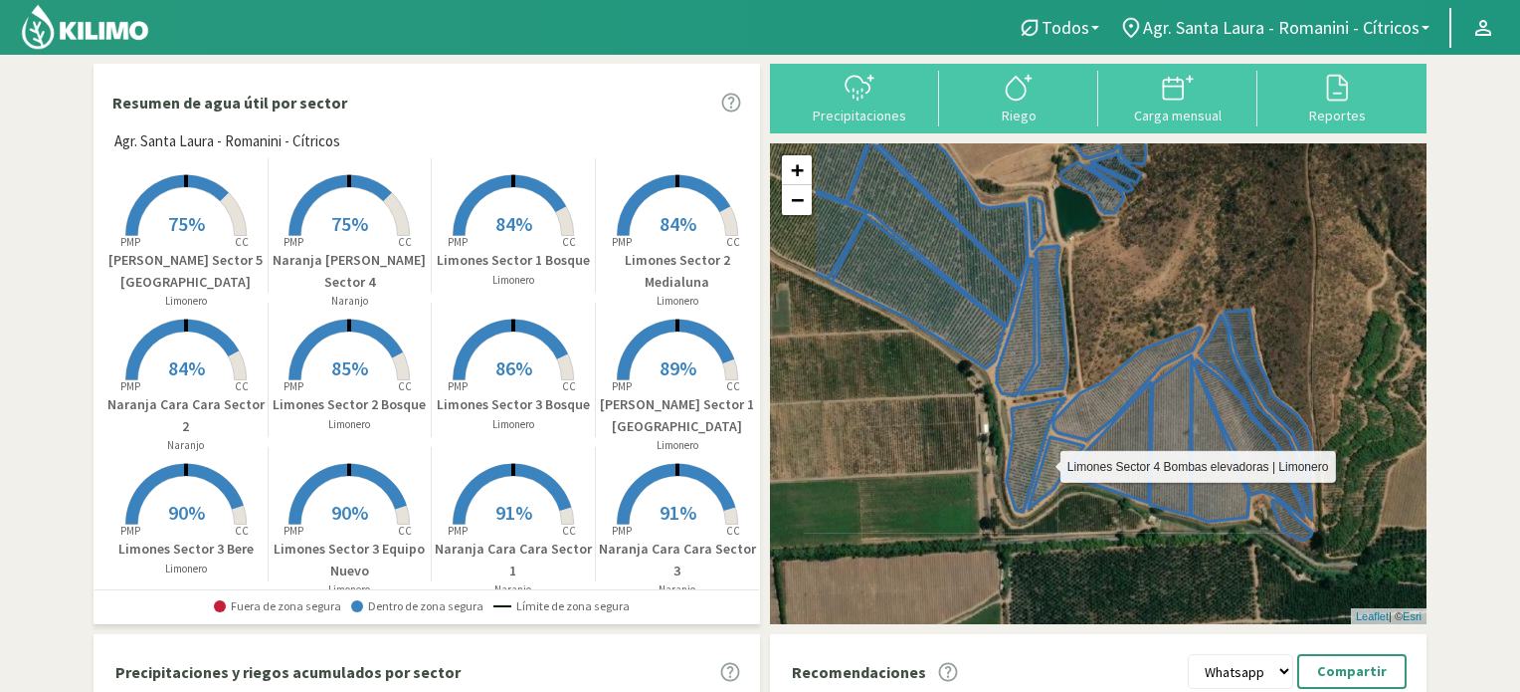
drag, startPoint x: 981, startPoint y: 335, endPoint x: 1153, endPoint y: 534, distance: 263.1
click at [1005, 368] on icon at bounding box center [918, 292] width 173 height 152
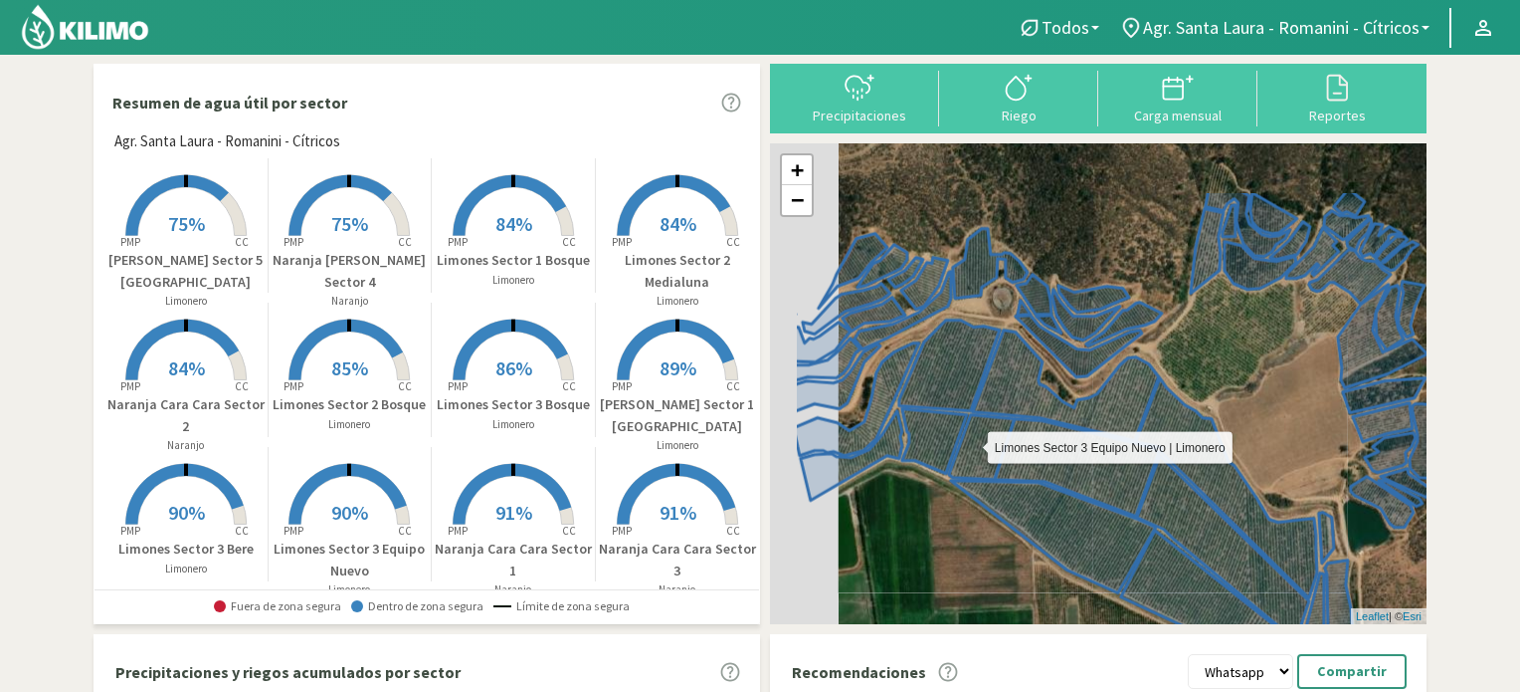
drag, startPoint x: 899, startPoint y: 360, endPoint x: 1039, endPoint y: 564, distance: 247.6
click at [1015, 501] on icon at bounding box center [908, 455] width 214 height 92
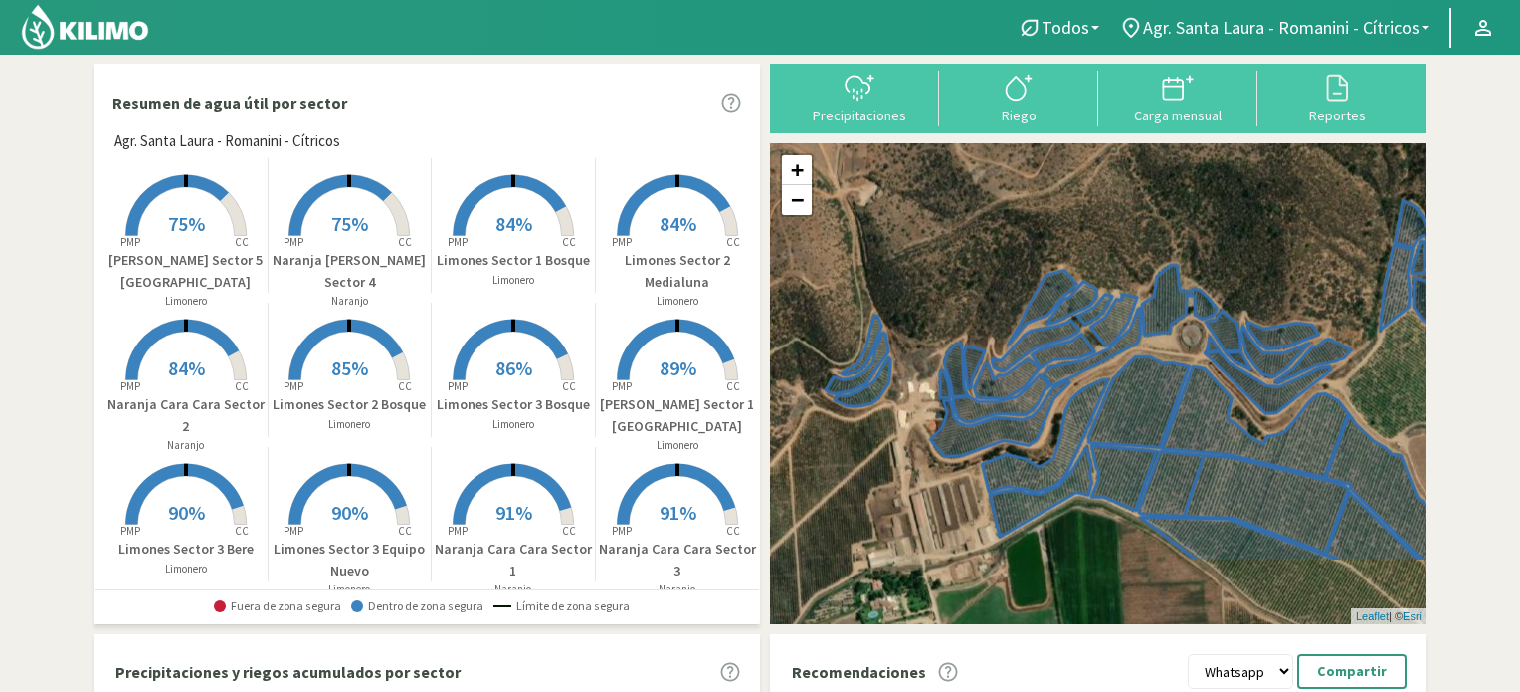
drag, startPoint x: 936, startPoint y: 413, endPoint x: 941, endPoint y: 274, distance: 139.4
click at [941, 274] on div "+ − Leaflet | © Esri" at bounding box center [1098, 383] width 657 height 481
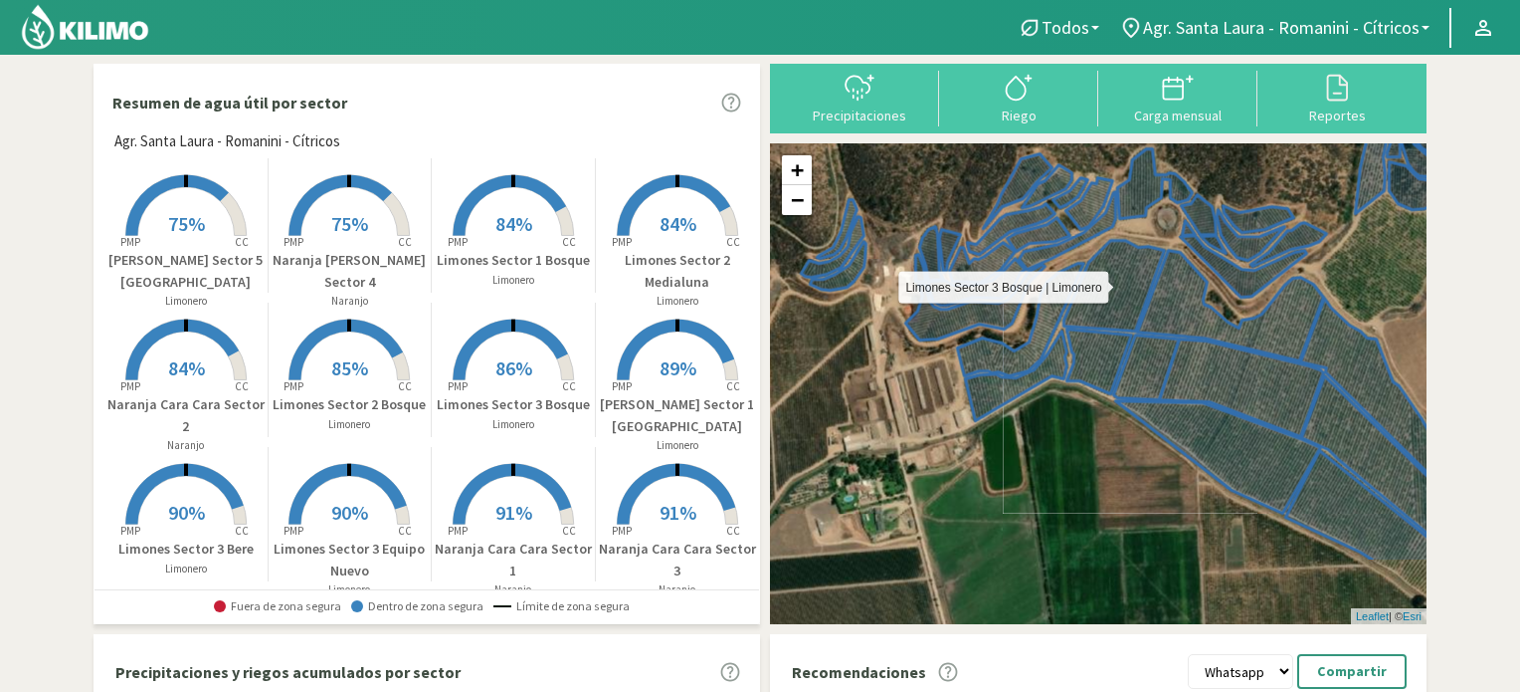
drag, startPoint x: 1017, startPoint y: 392, endPoint x: 1059, endPoint y: 309, distance: 92.6
click at [1059, 309] on icon at bounding box center [1060, 308] width 207 height 135
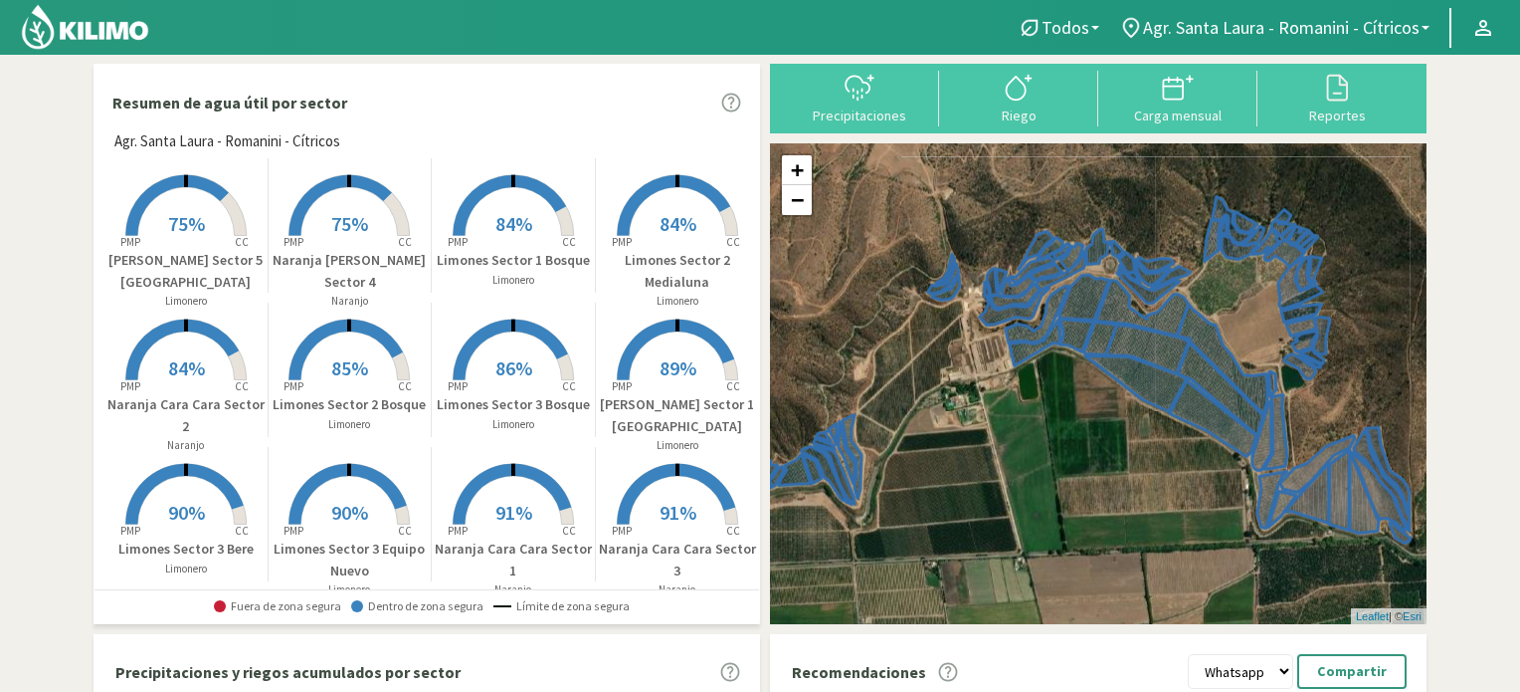
click at [133, 206] on icon at bounding box center [176, 205] width 103 height 61
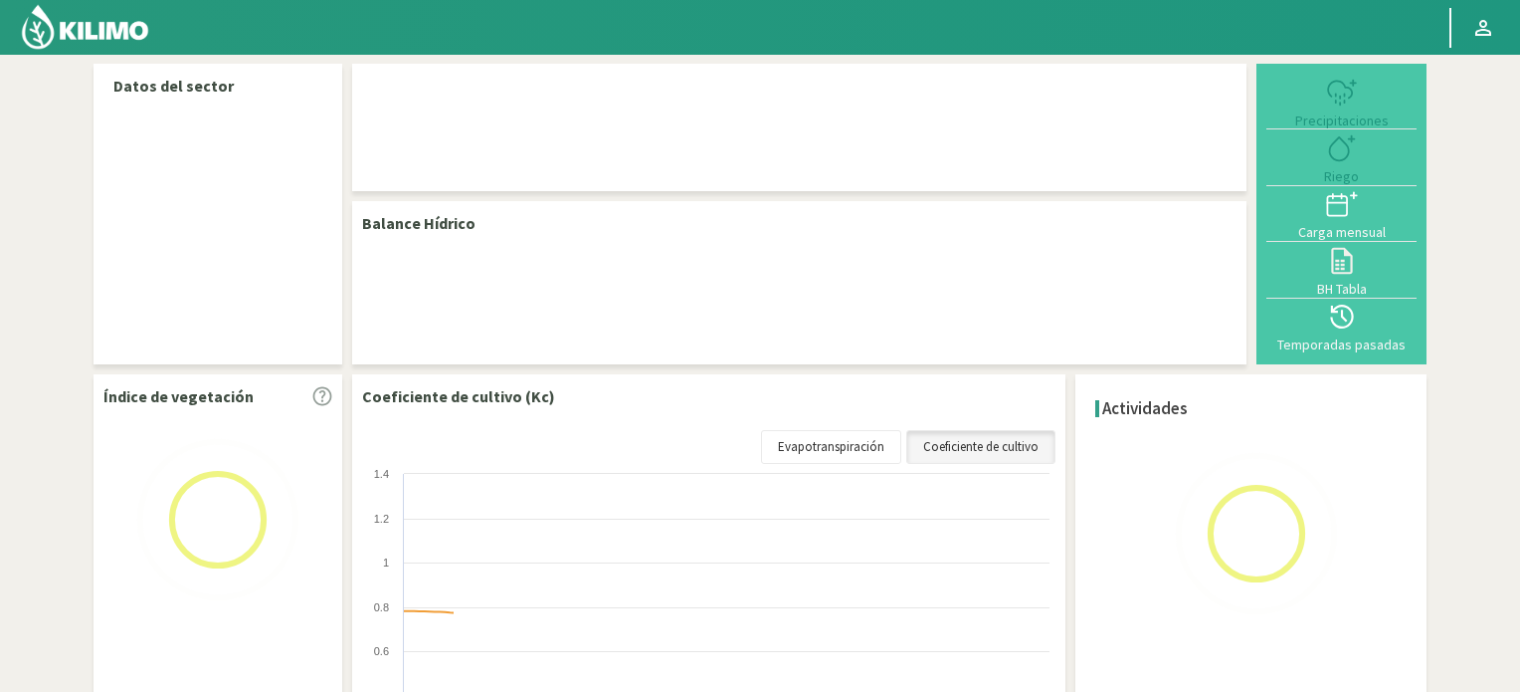
select select "20: Object"
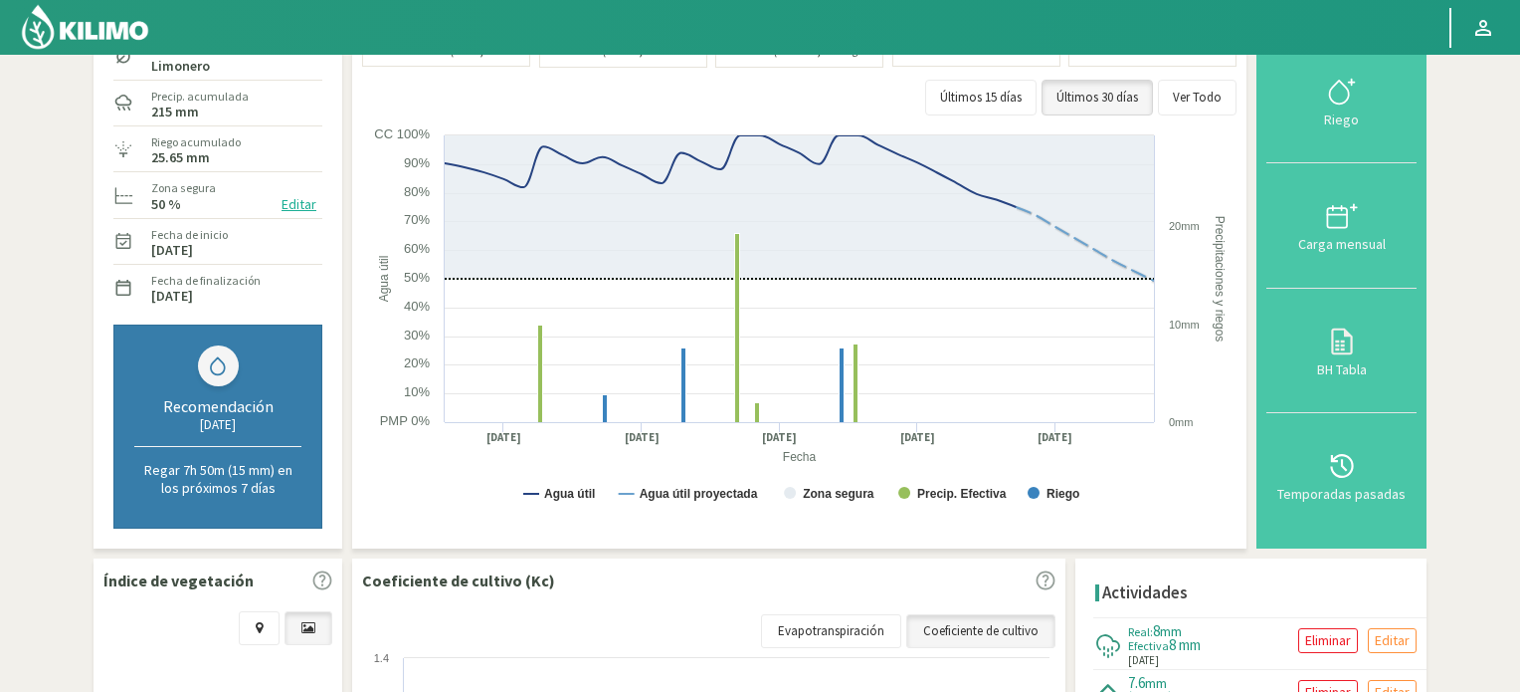
scroll to position [159, 0]
click at [1319, 204] on div at bounding box center [1342, 217] width 138 height 32
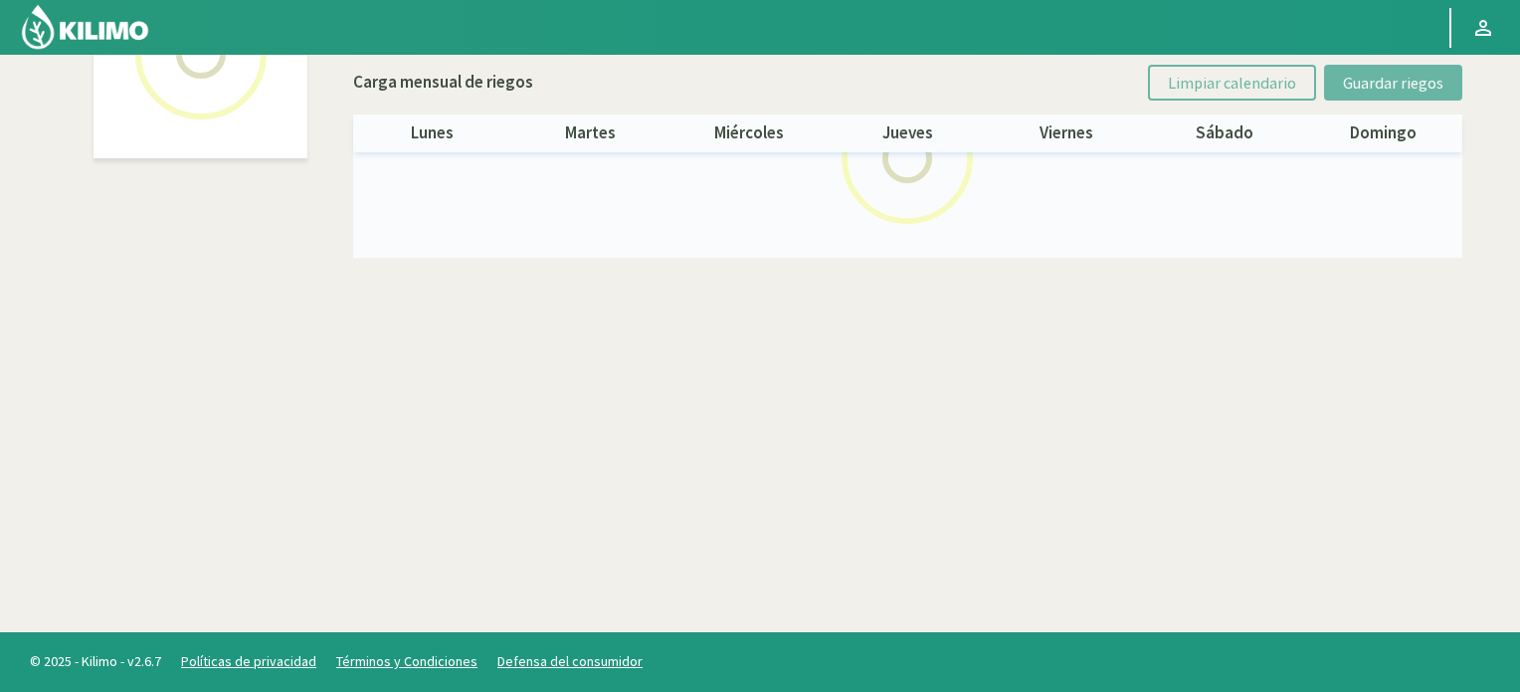
scroll to position [159, 0]
select select "20: Object"
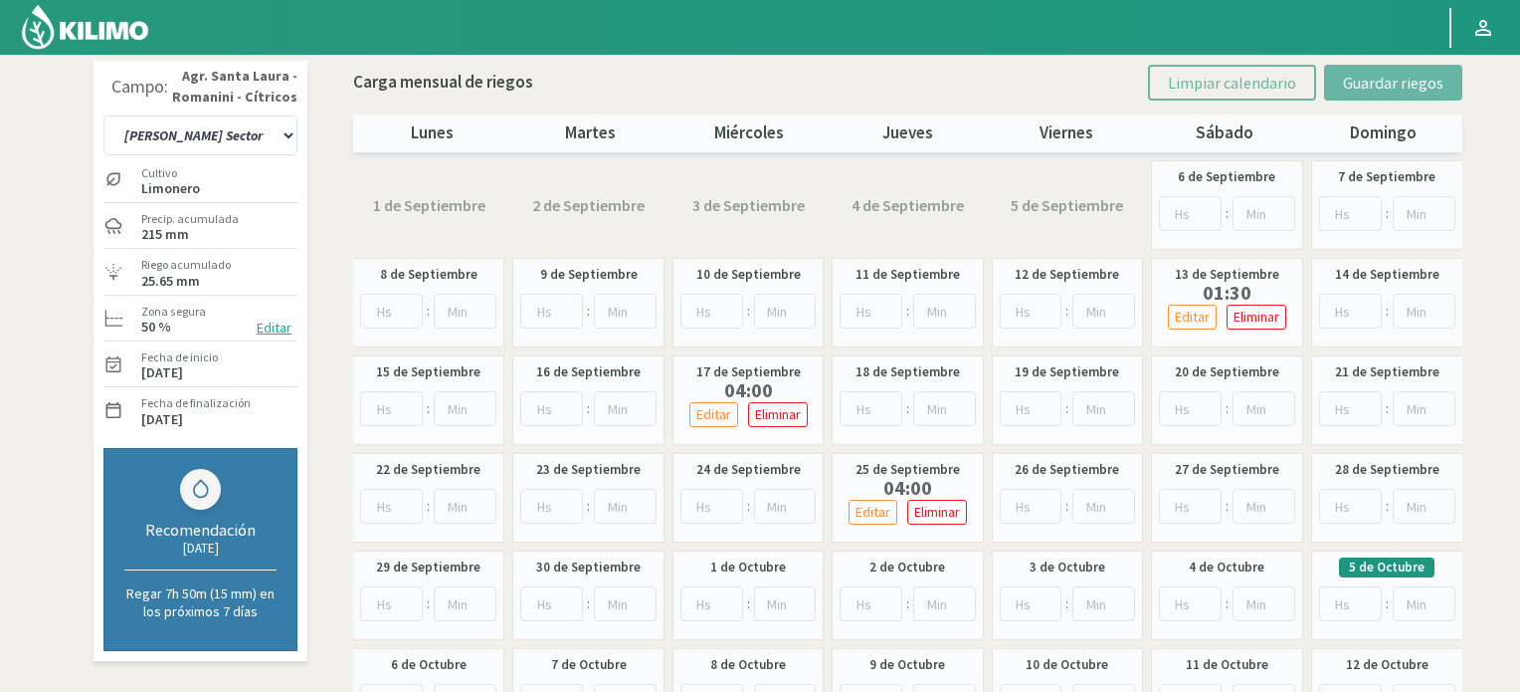
scroll to position [0, 0]
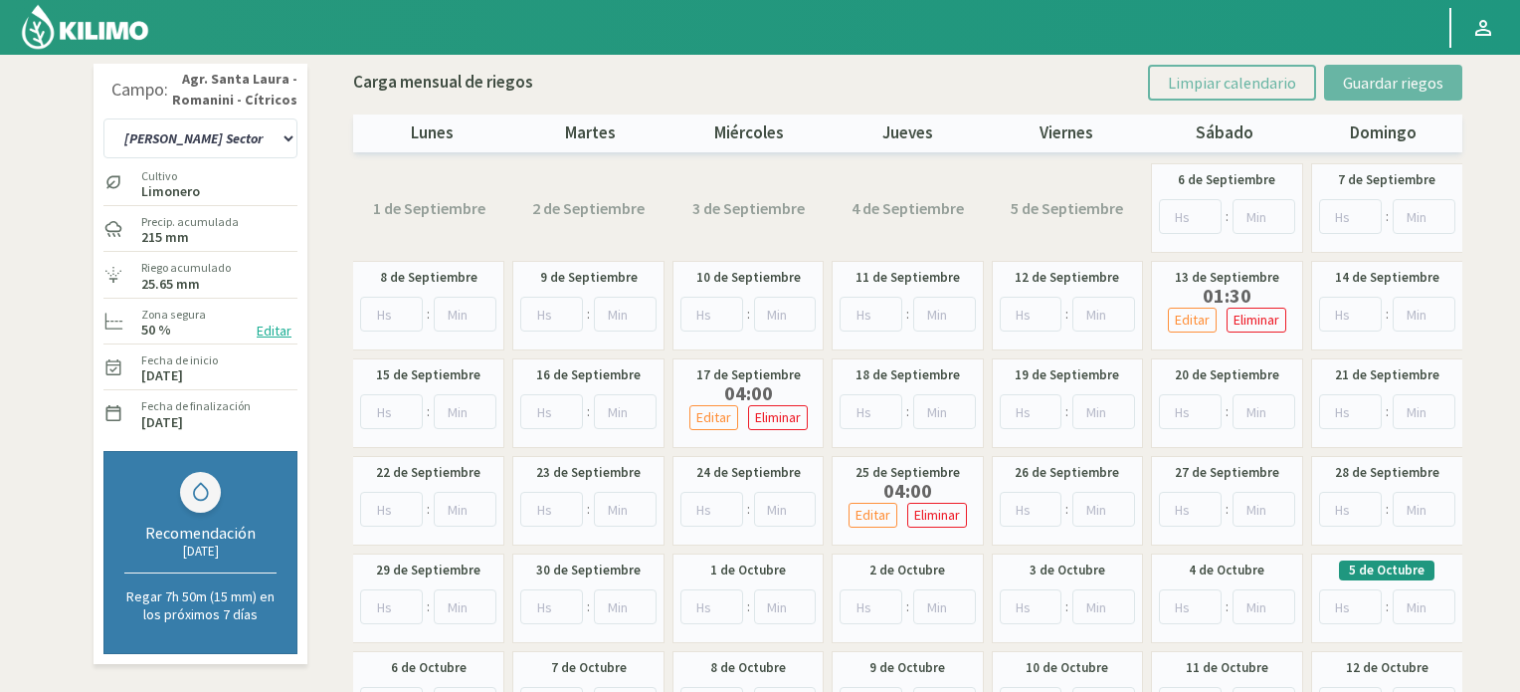
click at [72, 23] on img at bounding box center [85, 27] width 130 height 48
